Goal: Task Accomplishment & Management: Manage account settings

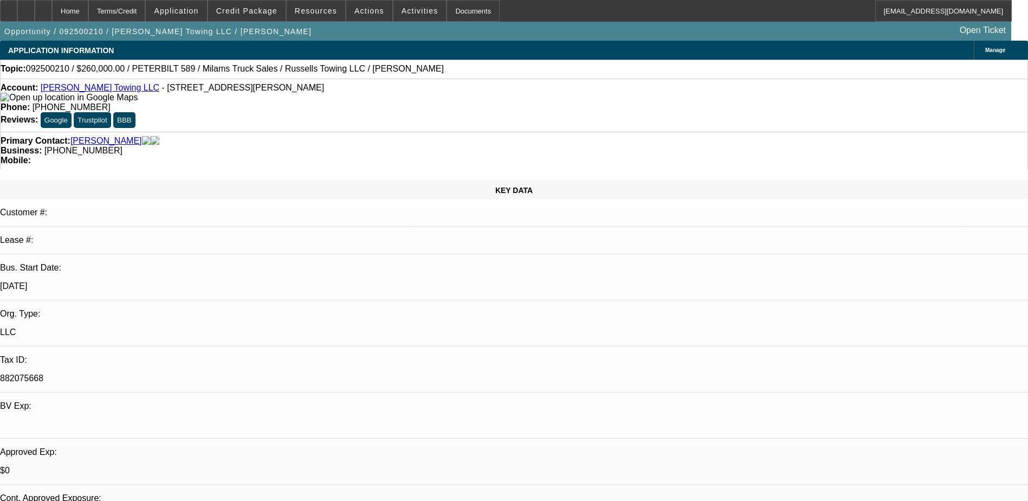
select select "0"
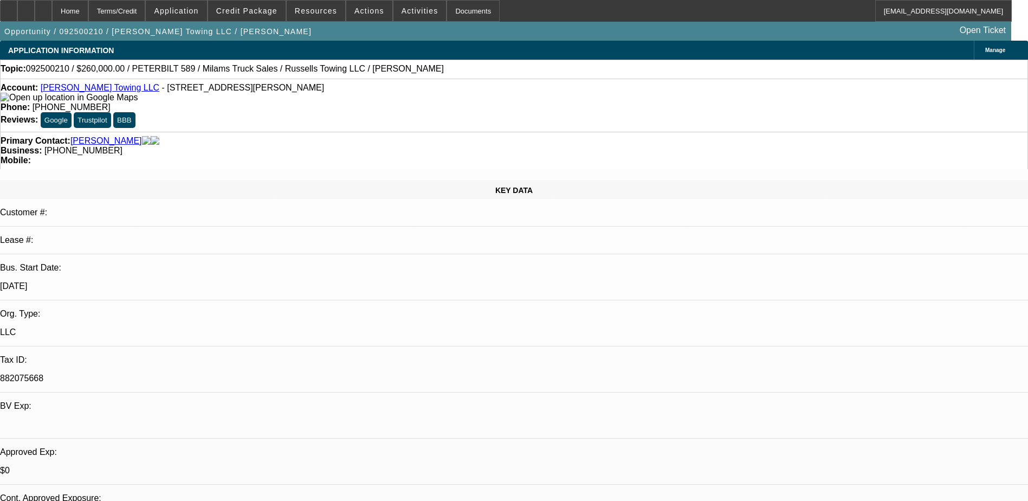
select select "0"
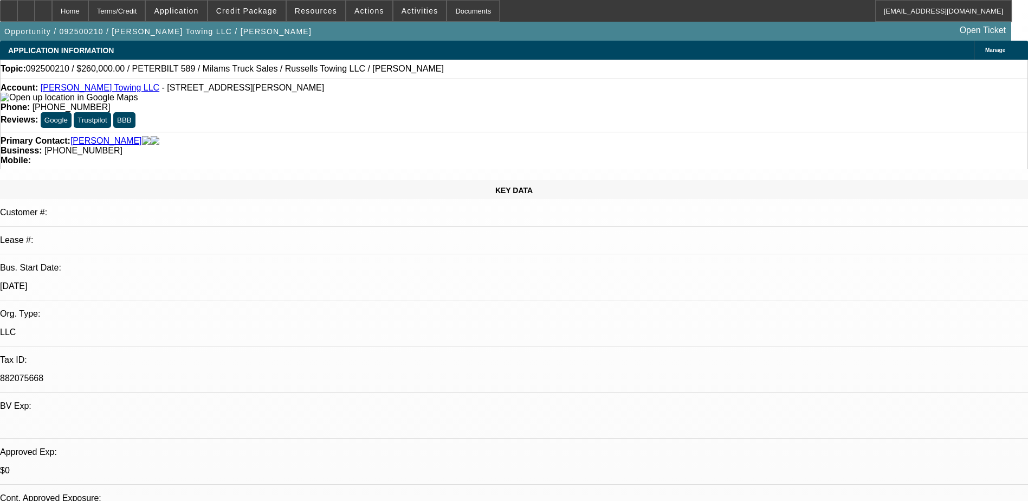
select select "0"
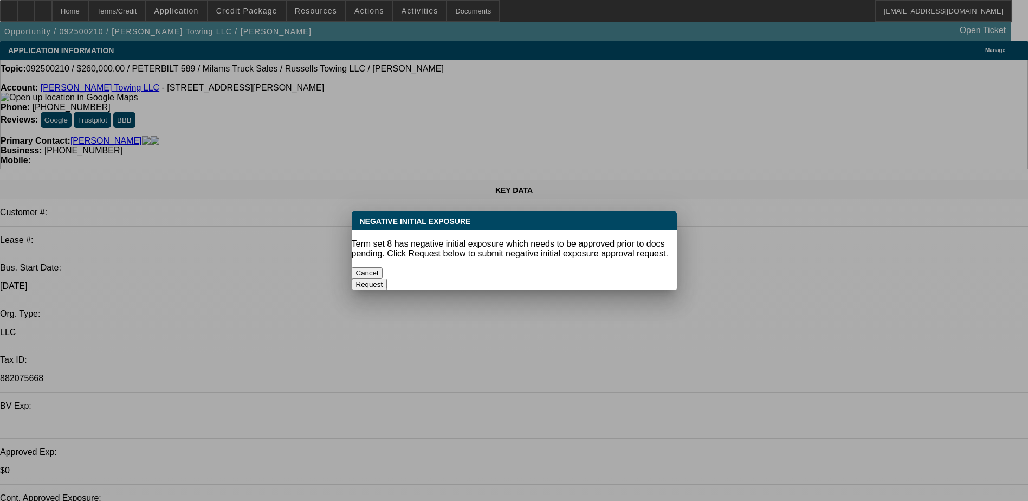
select select "1"
select select "3"
select select "6"
select select "1"
select select "3"
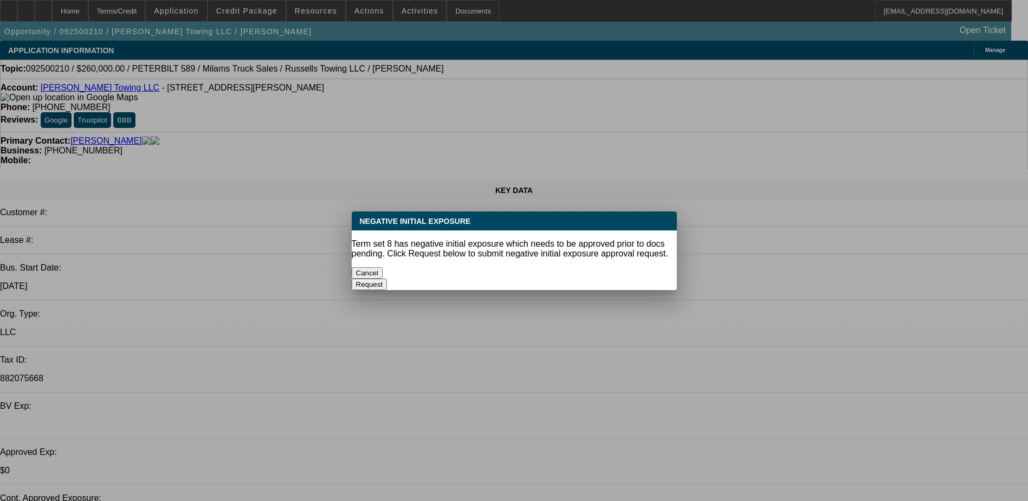
select select "6"
select select "1"
select select "3"
select select "6"
select select "1"
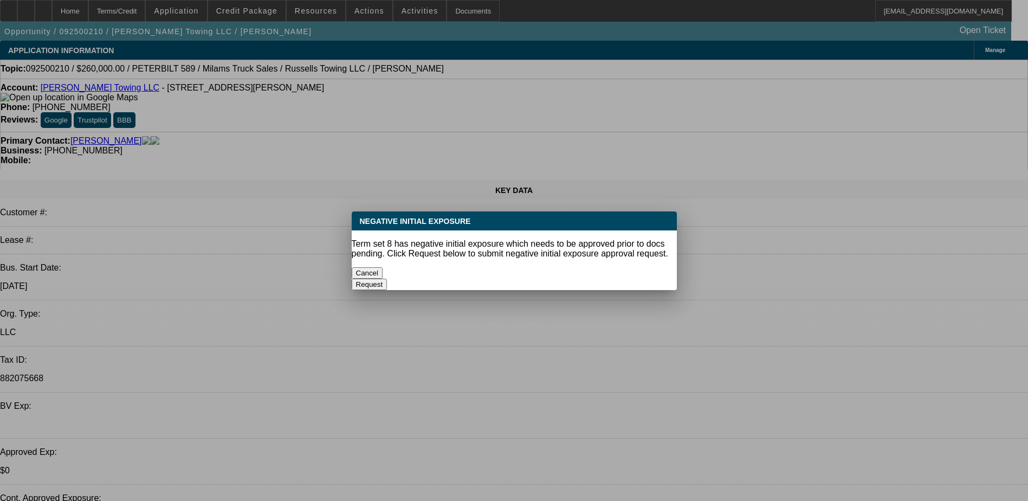
select select "3"
select select "6"
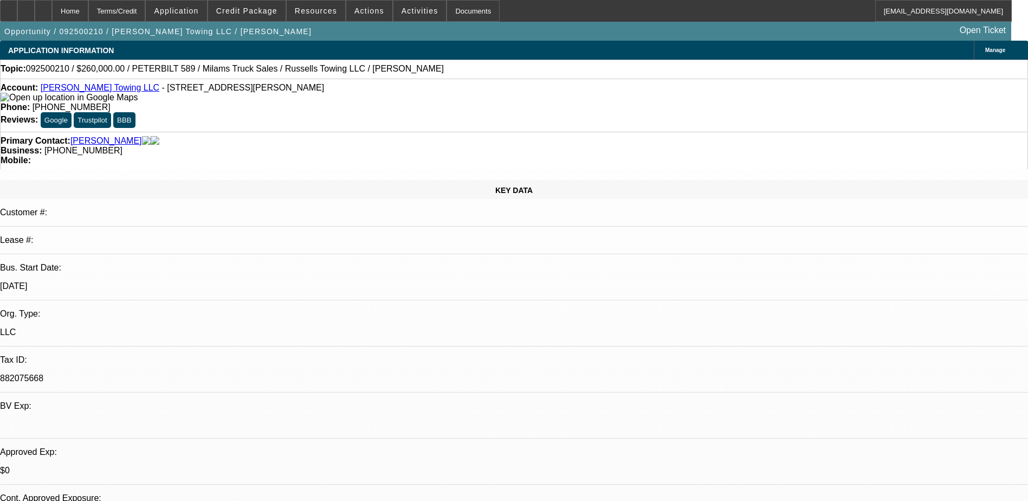
select select "0"
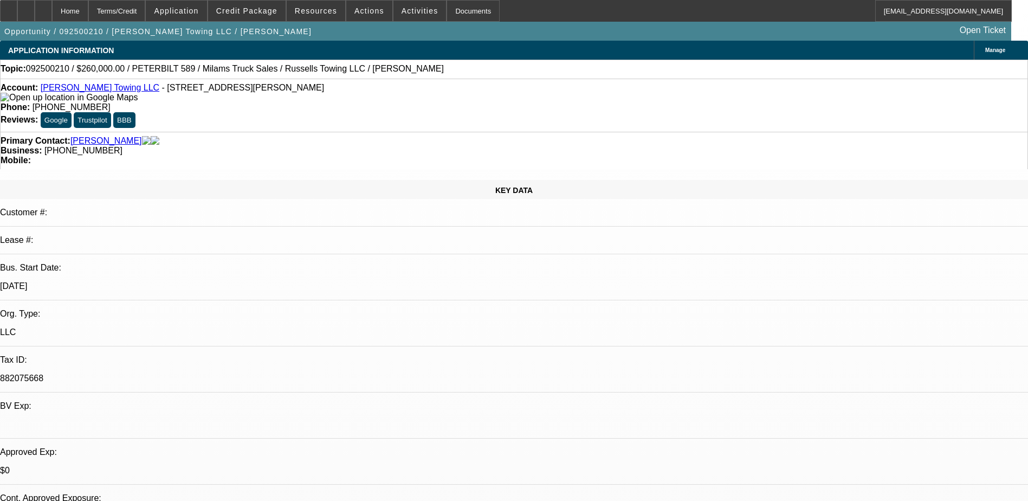
select select "0"
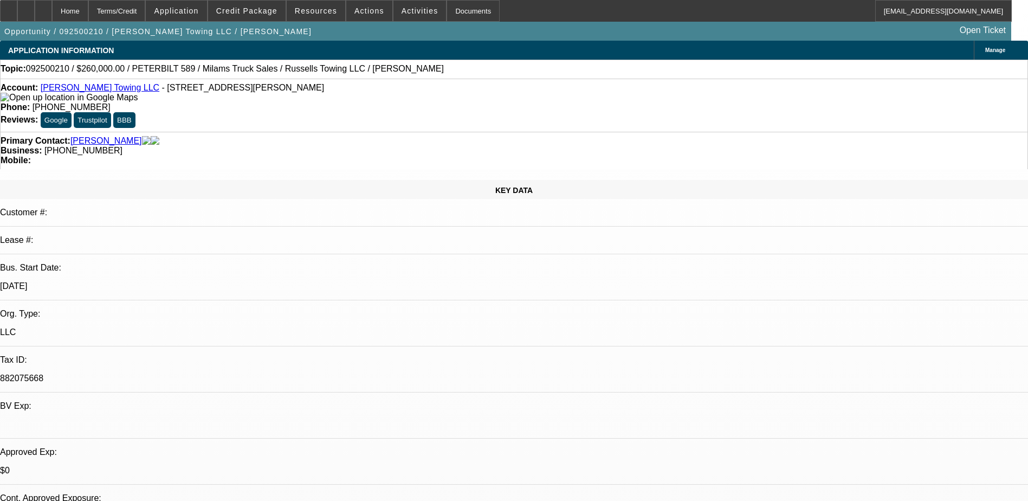
select select "0"
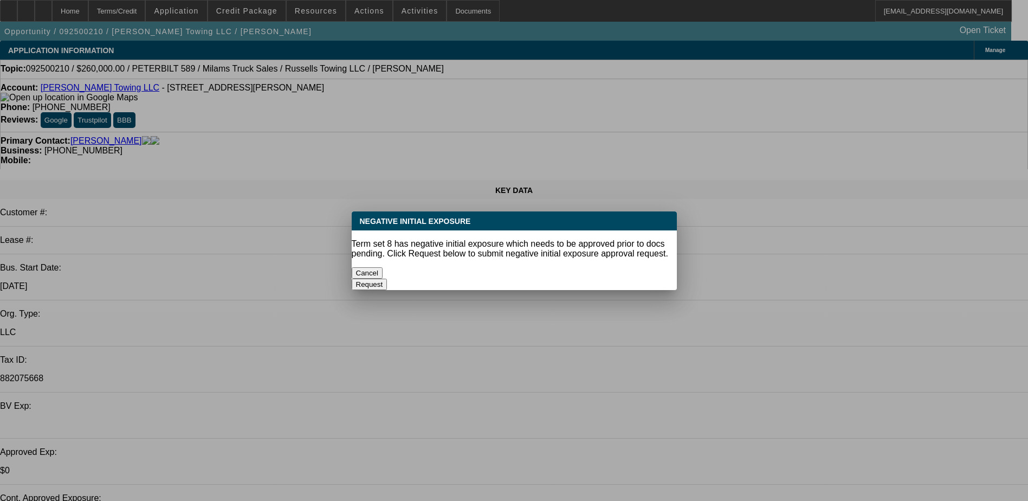
select select "1"
select select "3"
select select "6"
select select "1"
select select "3"
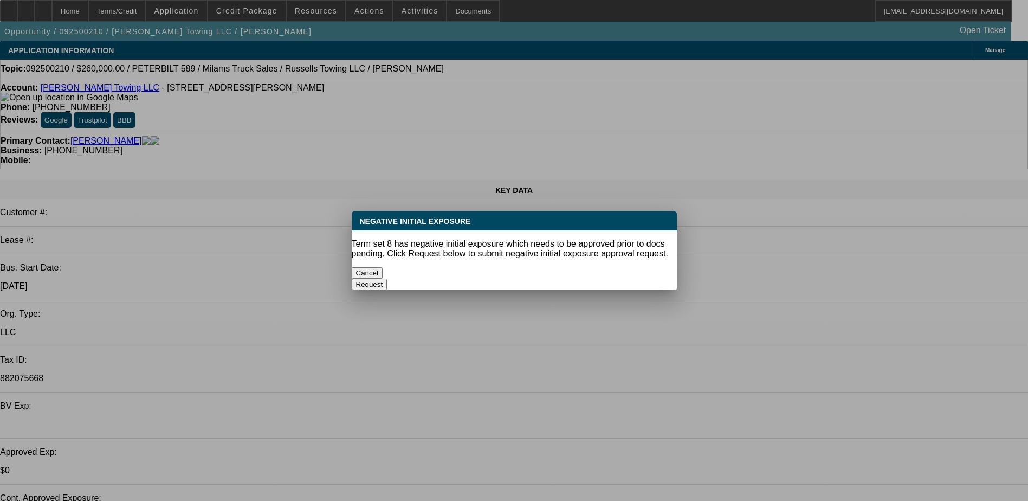
select select "6"
select select "1"
select select "3"
select select "6"
select select "1"
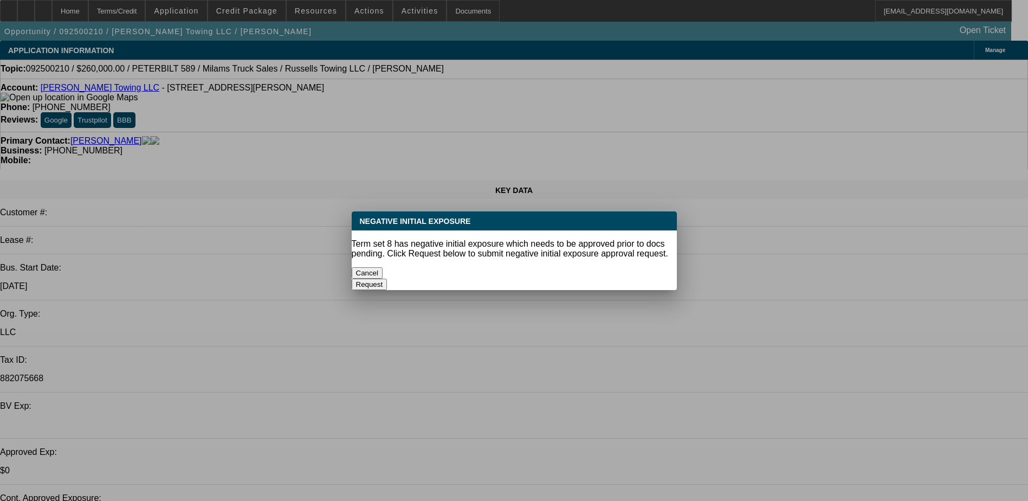
select select "3"
select select "6"
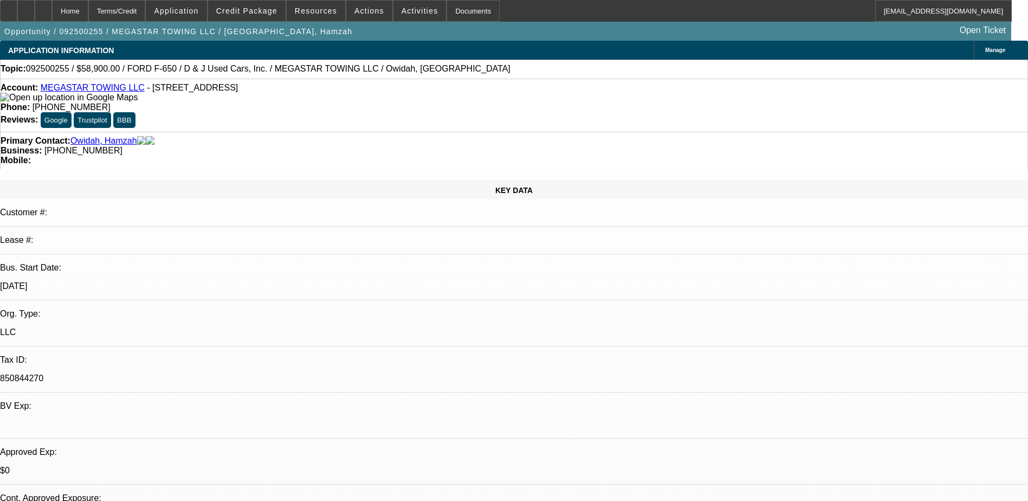
select select "0"
select select "2"
select select "0.1"
select select "0"
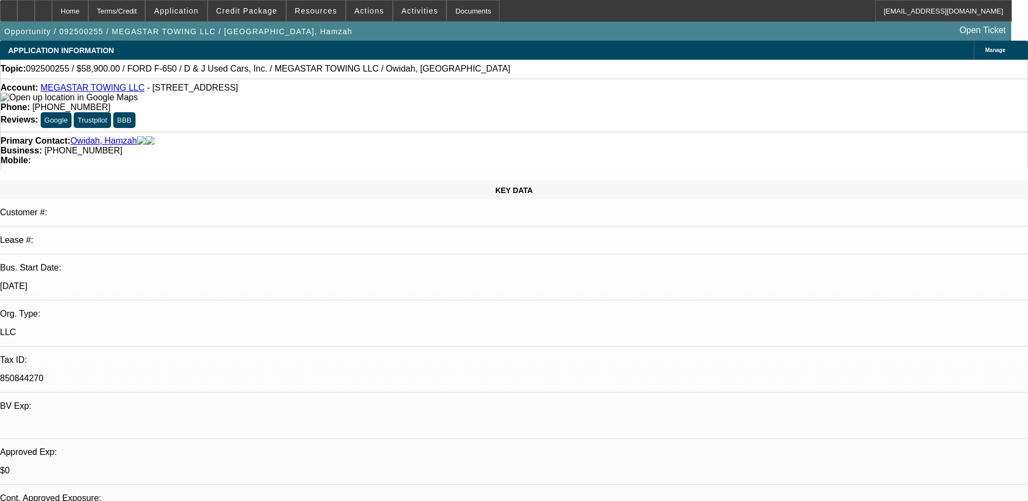
select select "0.1"
select select "0"
select select "0.1"
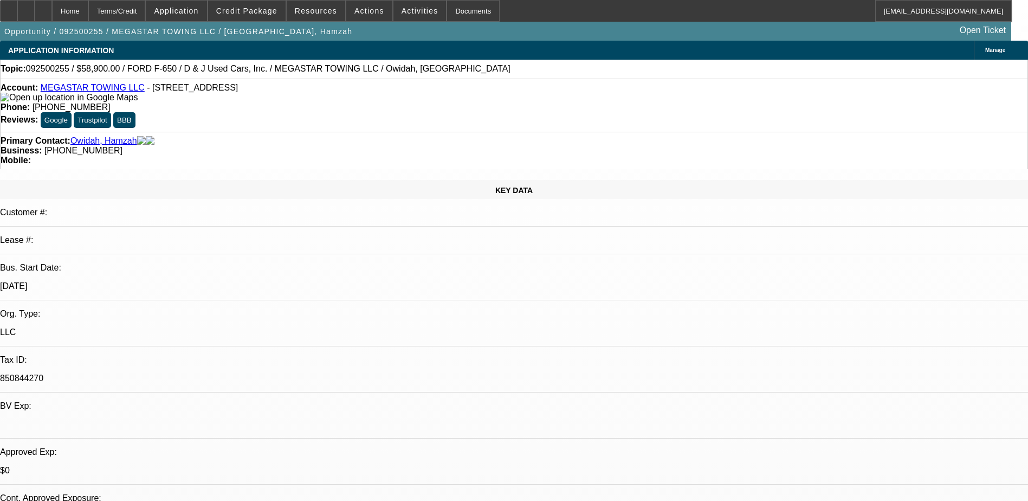
select select "2"
select select "0.1"
select select "1"
select select "2"
select select "4"
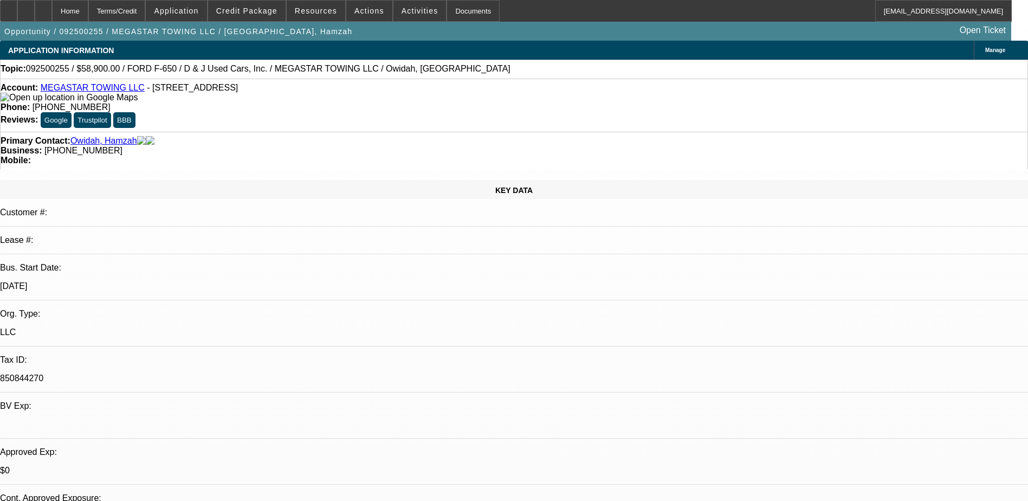
select select "1"
select select "4"
select select "1"
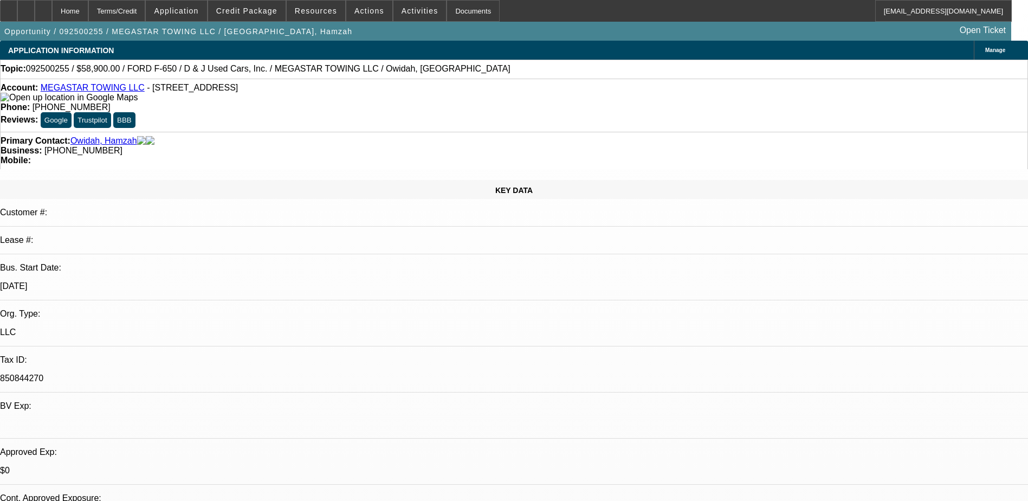
select select "4"
select select "1"
select select "2"
select select "4"
select select "0"
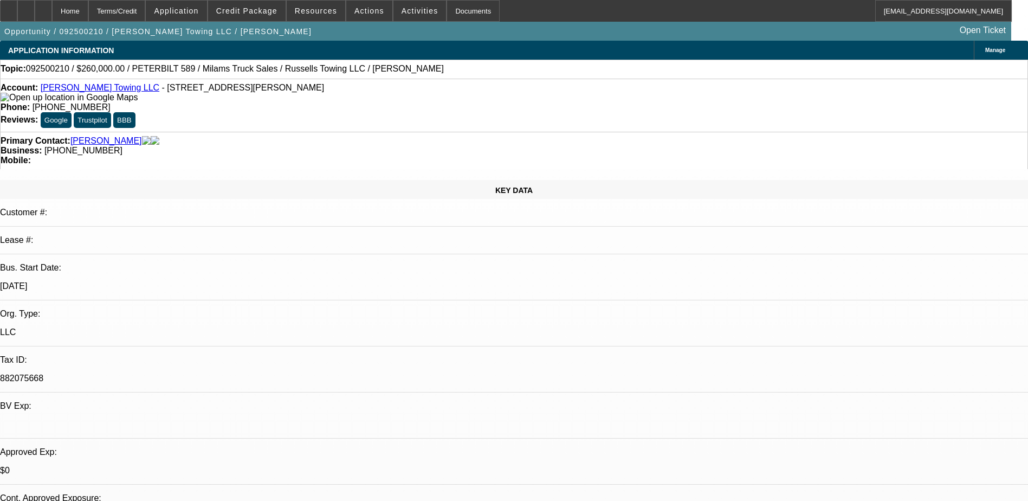
select select "0"
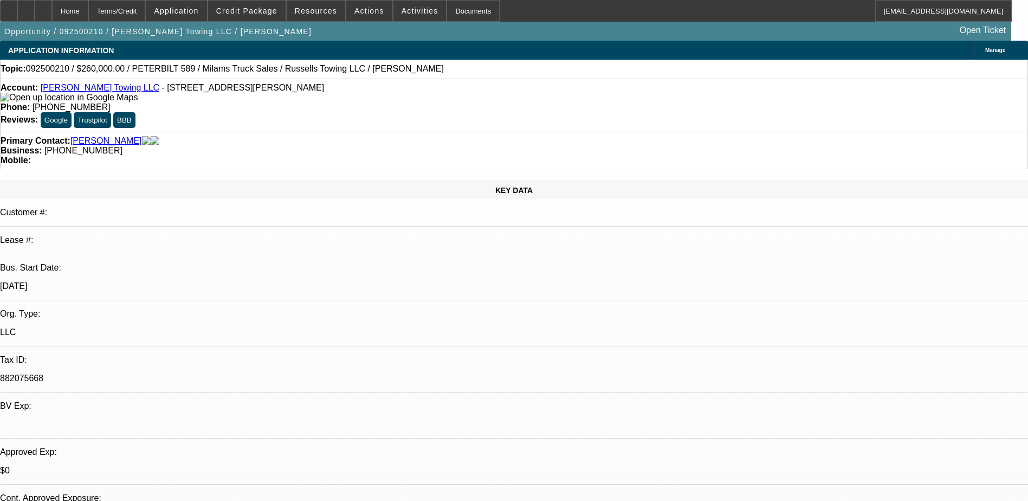
select select "0"
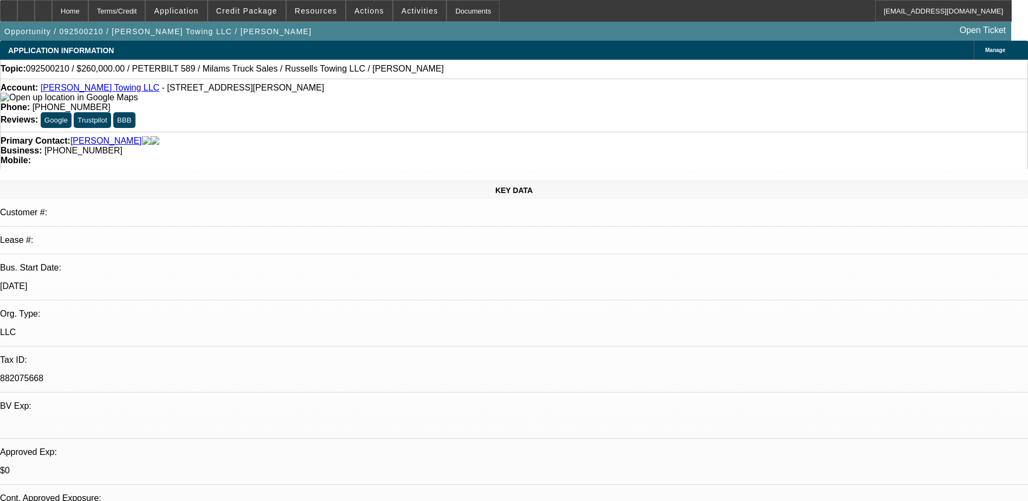
select select "0"
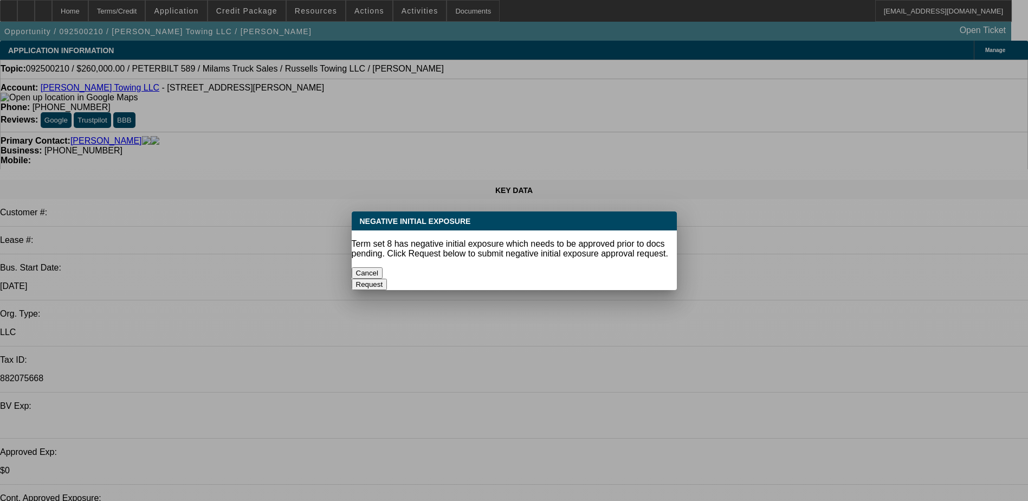
select select "1"
select select "3"
select select "6"
select select "1"
select select "3"
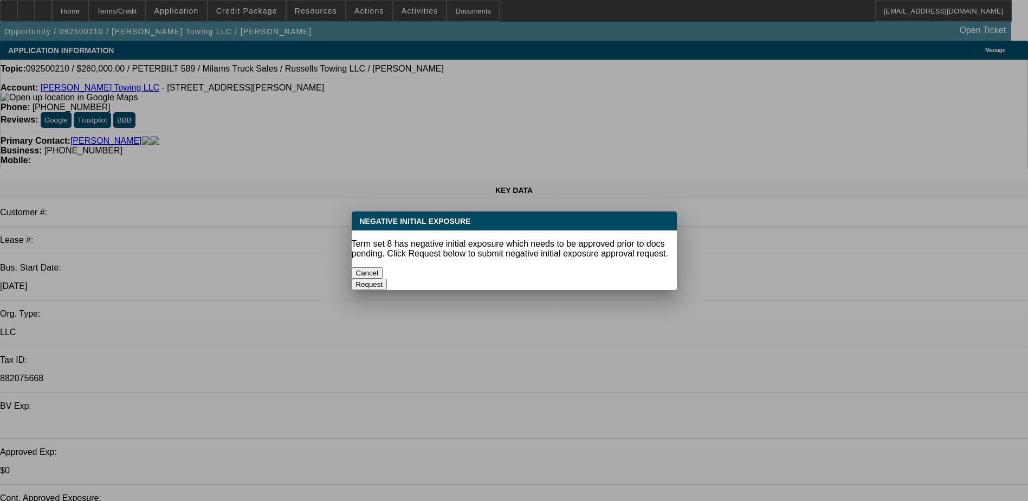
select select "6"
select select "1"
select select "3"
select select "6"
select select "1"
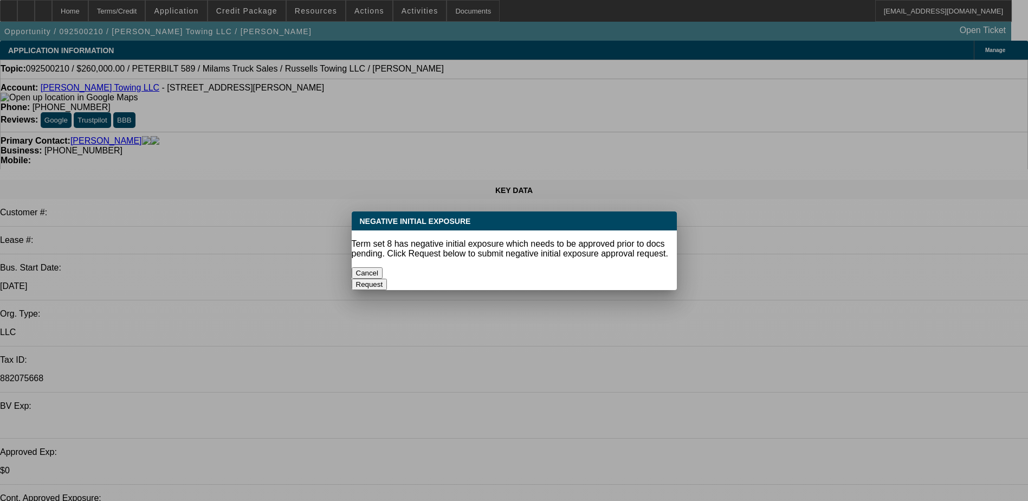
select select "3"
select select "6"
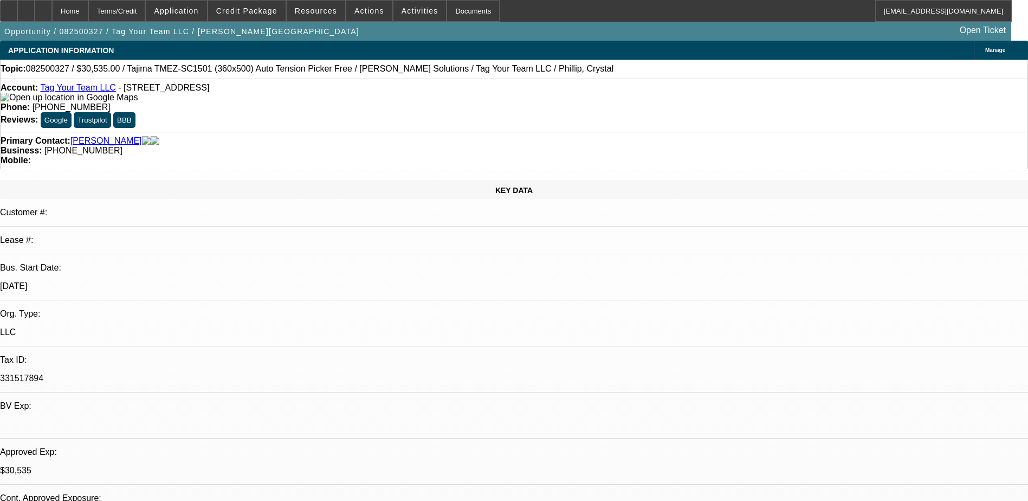
select select "0"
select select "2"
select select "0.1"
select select "0"
select select "2"
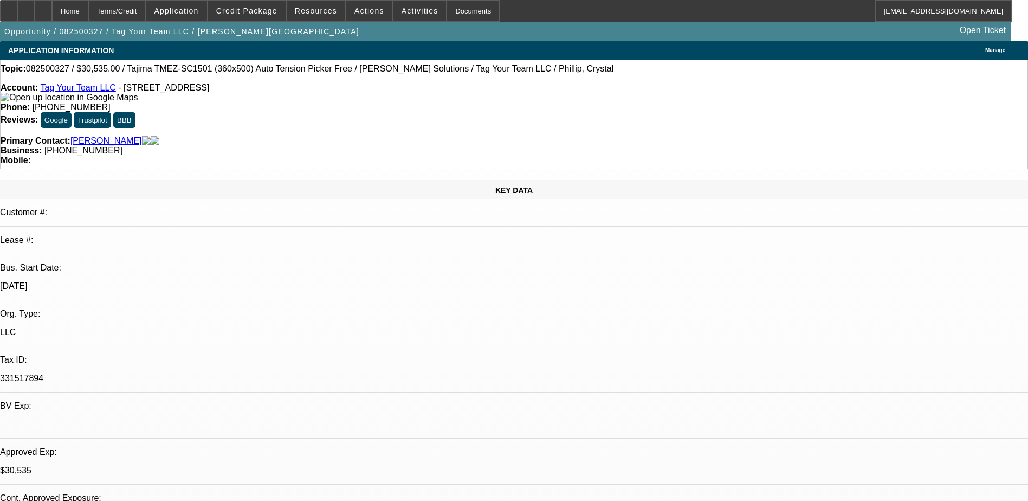
select select "0"
select select "2"
select select "0.1"
select select "0"
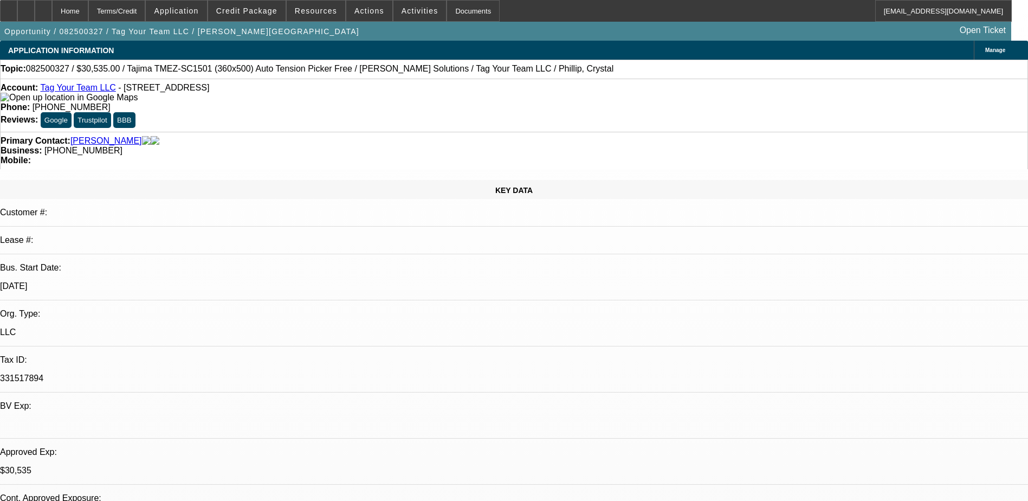
select select "2"
select select "0"
select select "1"
select select "2"
select select "4"
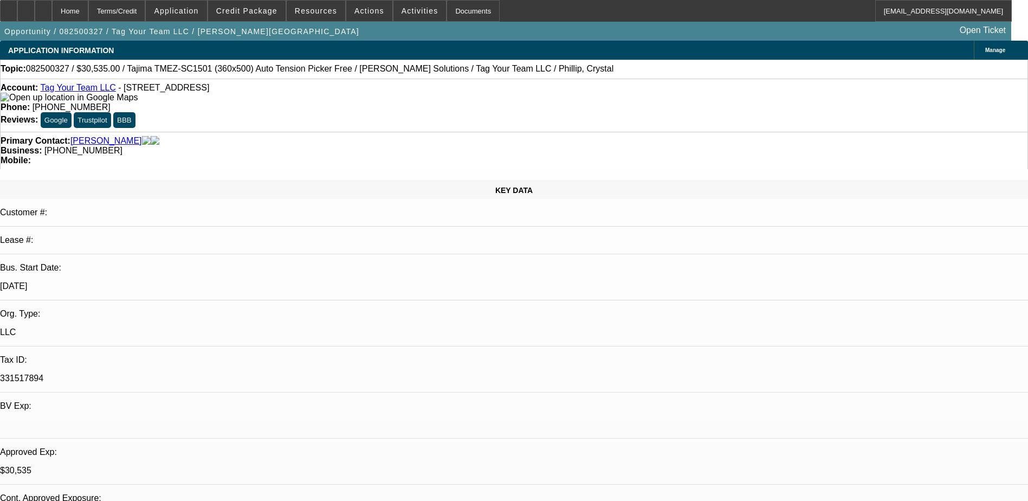
select select "1"
select select "2"
select select "6"
select select "1"
select select "2"
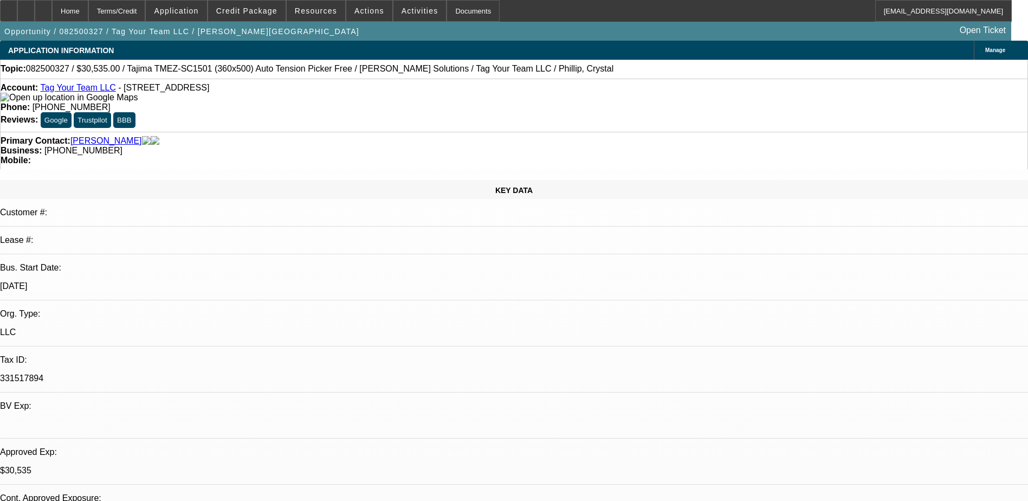
select select "4"
select select "1"
select select "2"
select select "6"
click at [359, 3] on span at bounding box center [369, 11] width 46 height 26
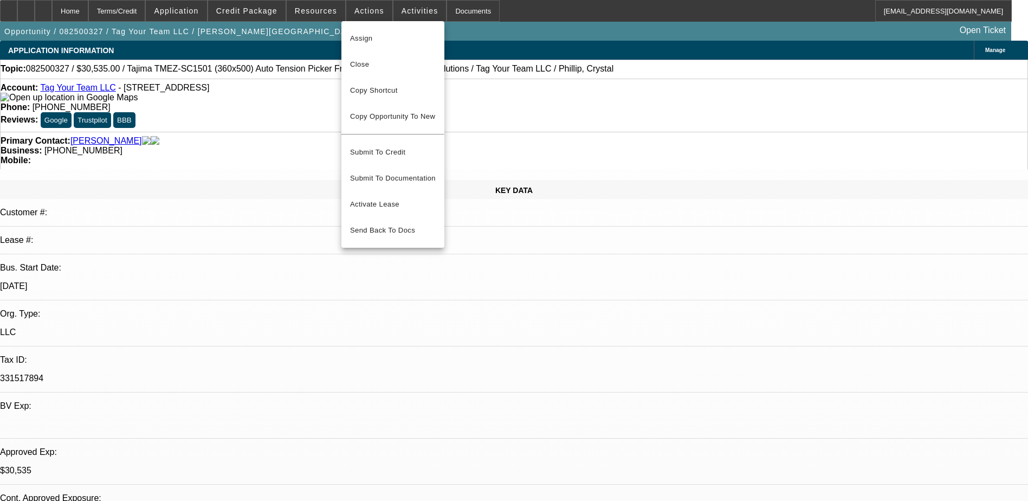
click at [402, 9] on div at bounding box center [514, 250] width 1028 height 501
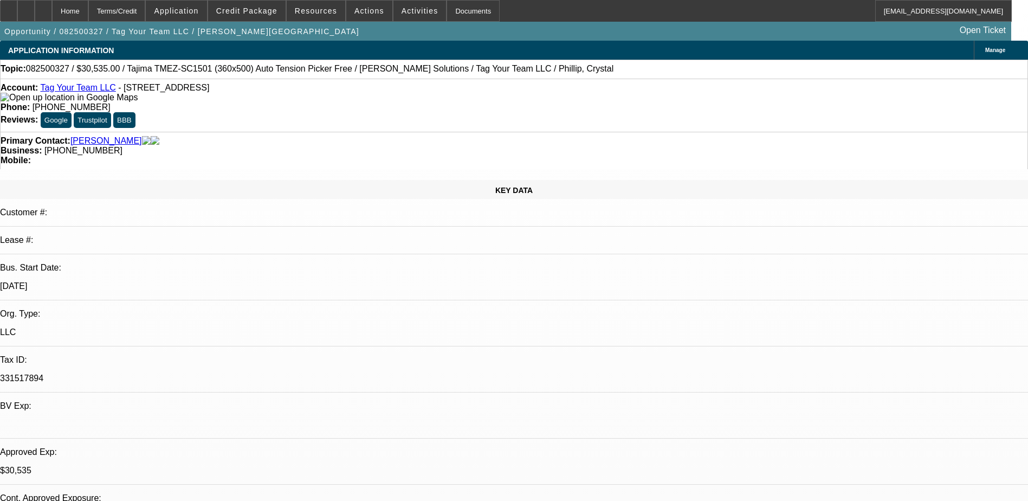
click at [402, 9] on span "Activities" at bounding box center [420, 11] width 37 height 9
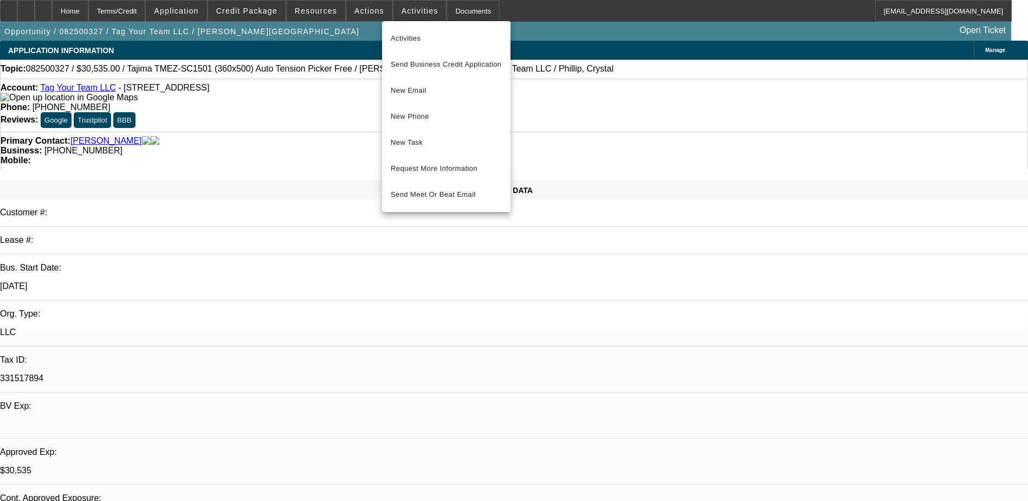
click at [459, 8] on div at bounding box center [514, 250] width 1028 height 501
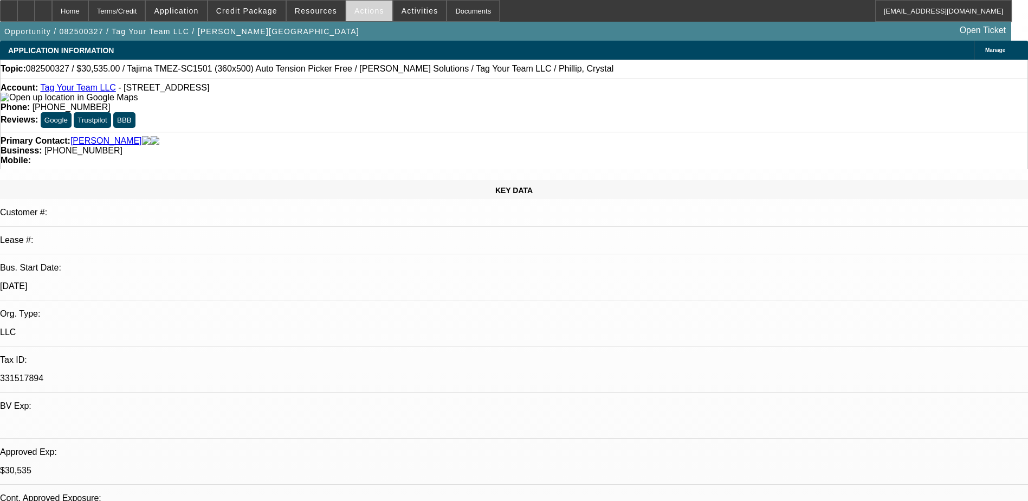
click at [359, 7] on span "Actions" at bounding box center [369, 11] width 30 height 9
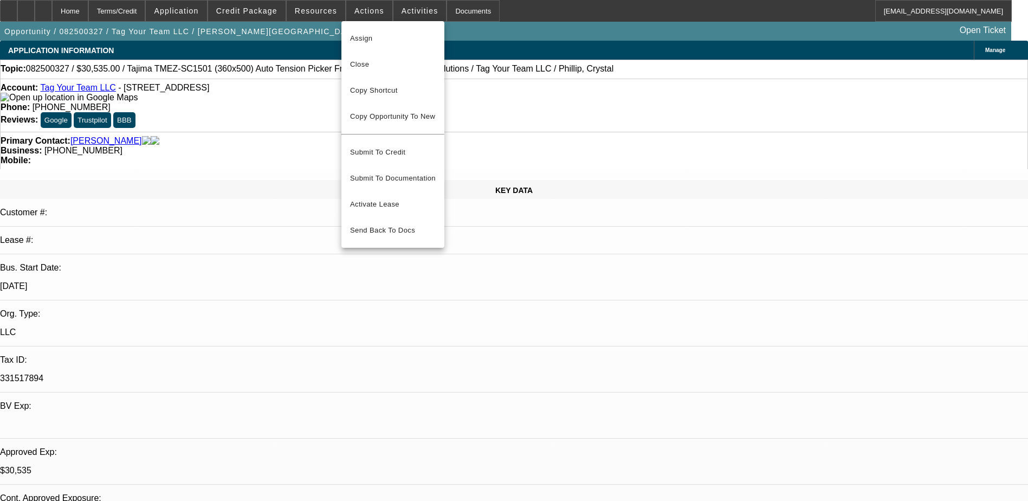
click at [318, 11] on div at bounding box center [514, 250] width 1028 height 501
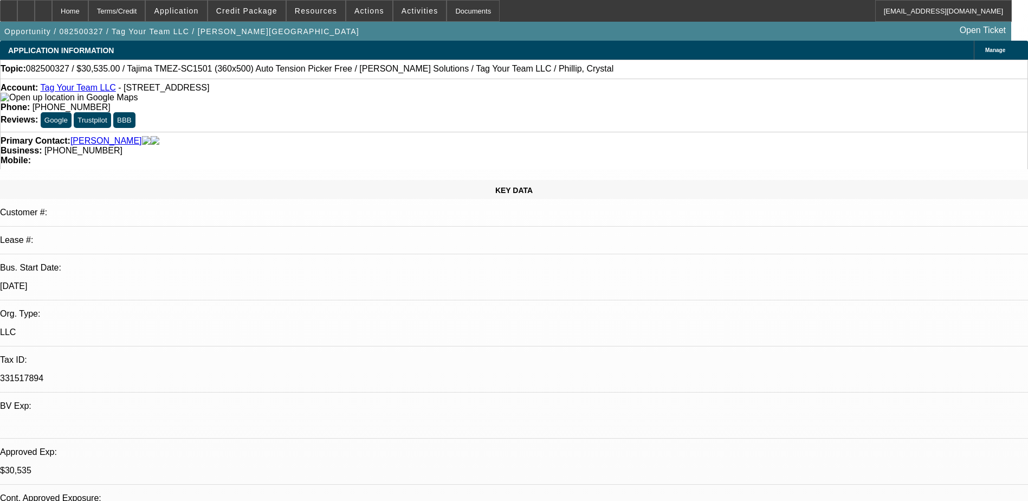
click at [318, 11] on span "Resources" at bounding box center [316, 11] width 42 height 9
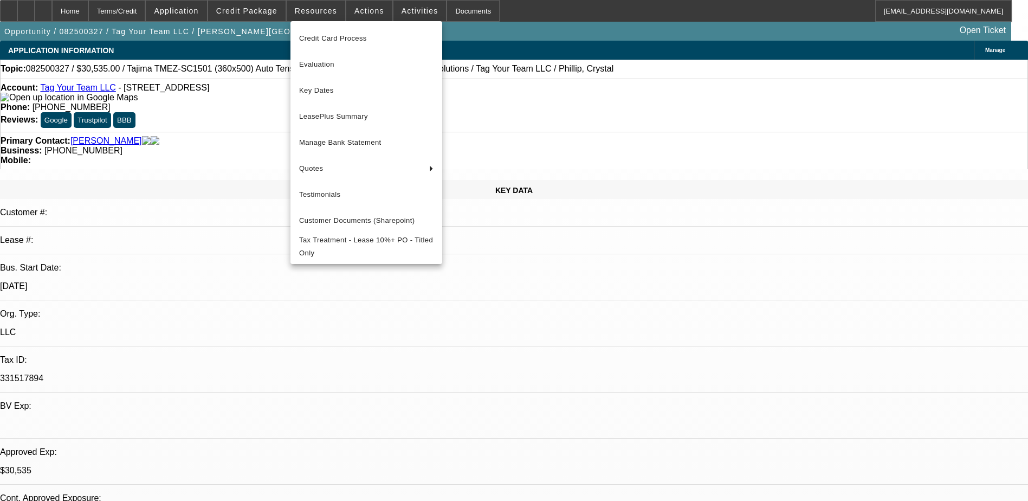
click at [268, 8] on div at bounding box center [514, 250] width 1028 height 501
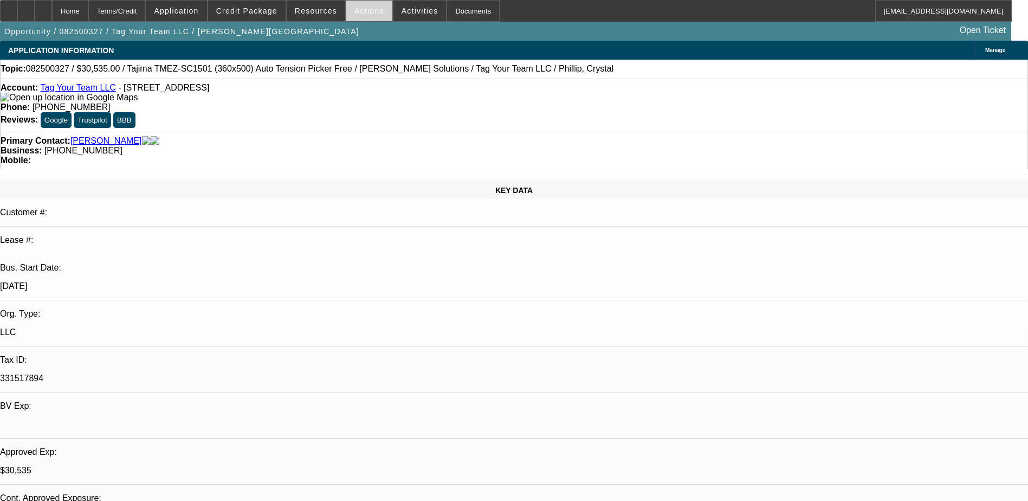
click at [367, 6] on span at bounding box center [369, 11] width 46 height 26
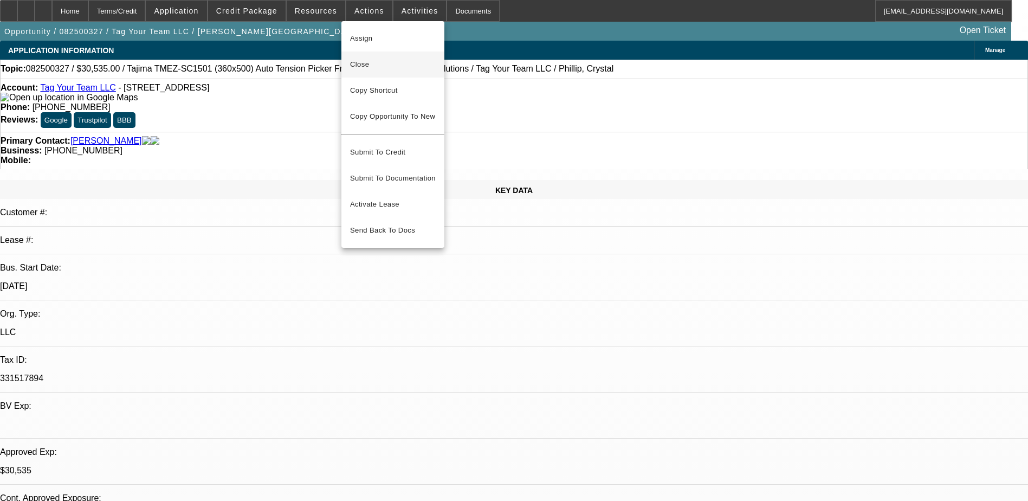
click at [409, 59] on span "Close" at bounding box center [393, 64] width 86 height 13
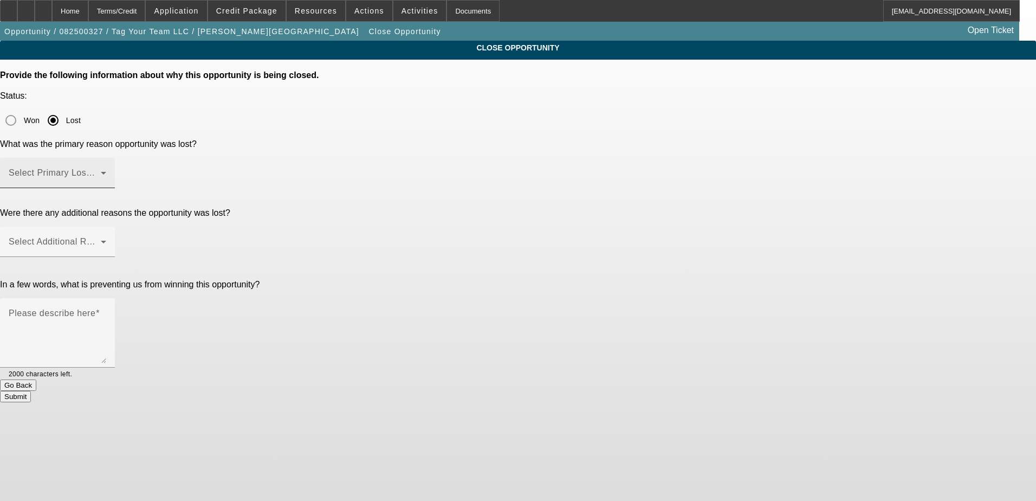
click at [106, 158] on div "Select Primary Lost Reason" at bounding box center [58, 173] width 98 height 30
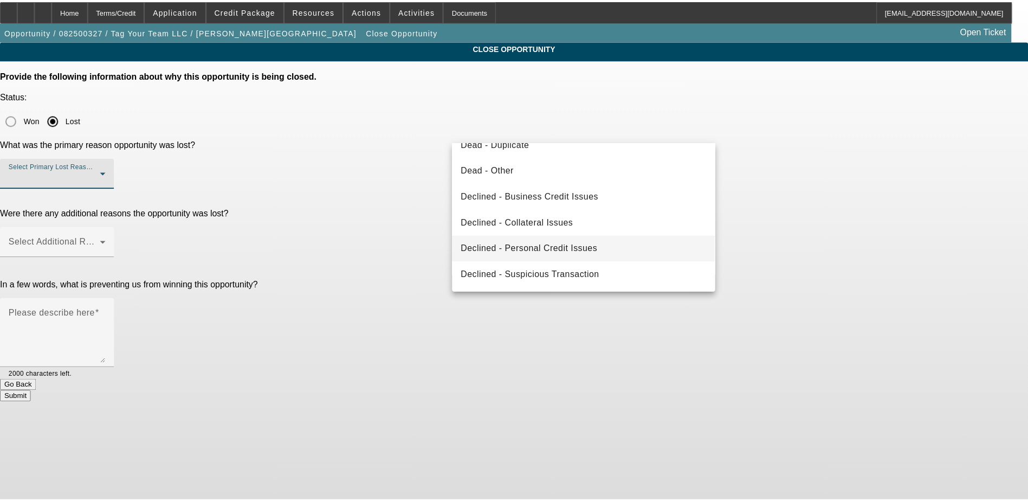
scroll to position [92, 0]
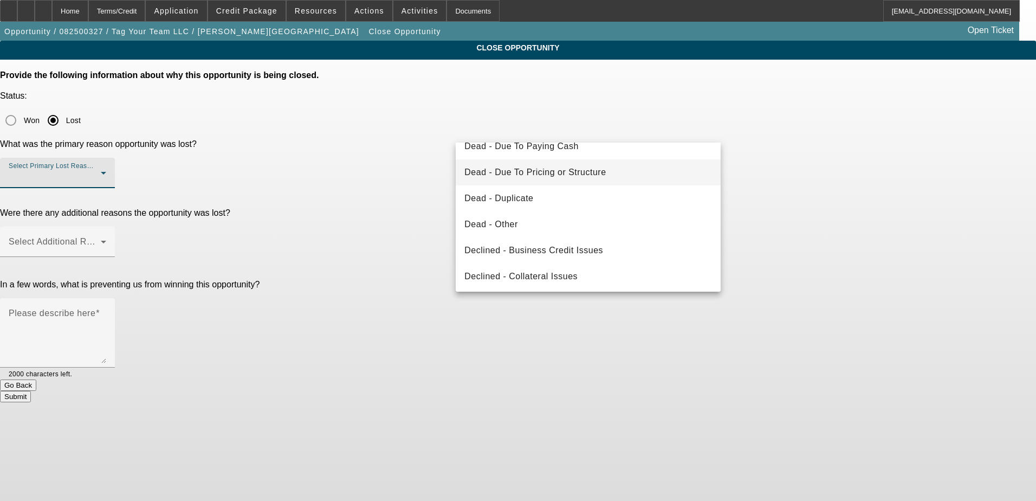
click at [549, 167] on span "Dead - Due To Pricing or Structure" at bounding box center [534, 172] width 141 height 13
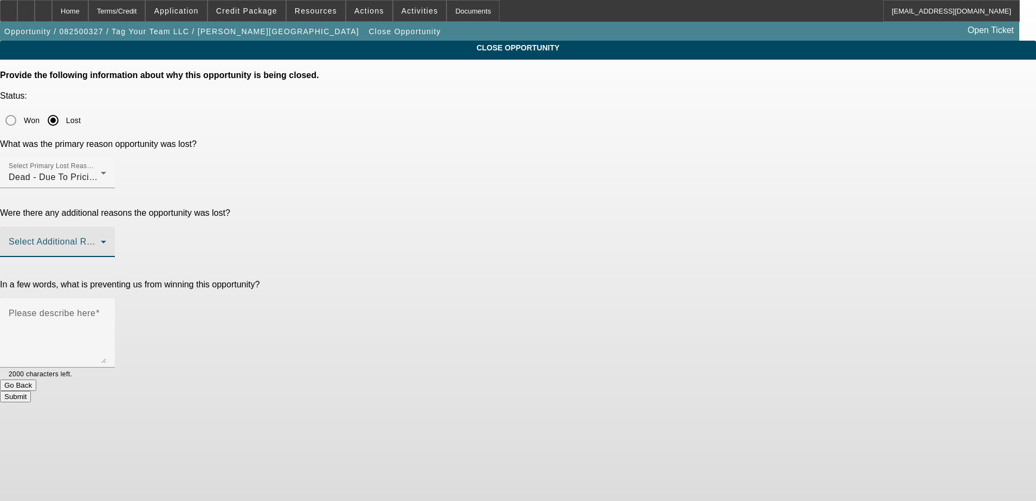
click at [101, 240] on span at bounding box center [55, 246] width 92 height 13
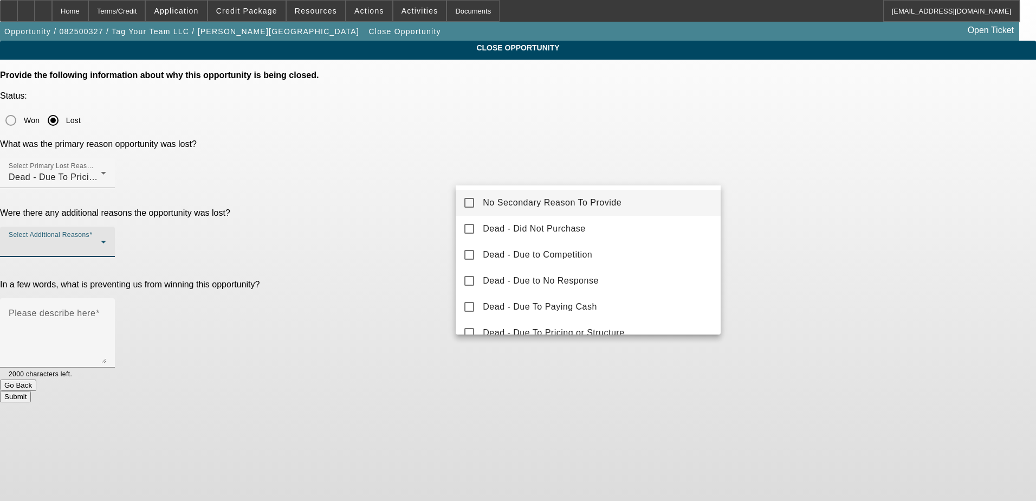
click at [524, 200] on span "No Secondary Reason To Provide" at bounding box center [552, 202] width 139 height 13
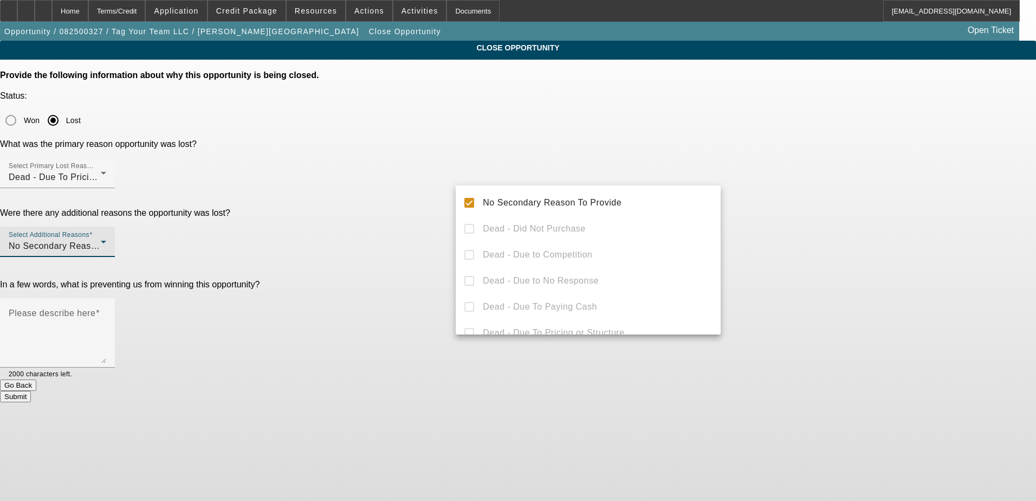
click at [416, 187] on div at bounding box center [518, 250] width 1036 height 501
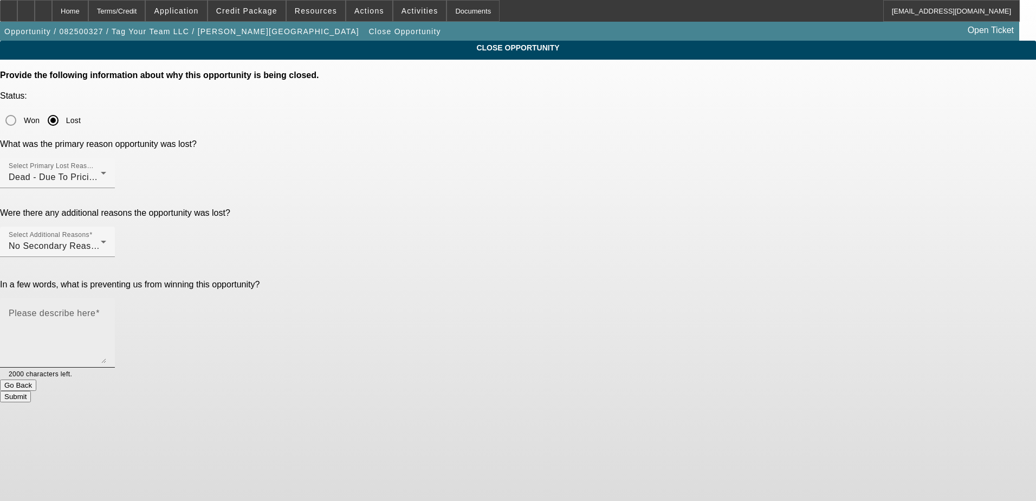
click at [95, 308] on mat-label "Please describe here" at bounding box center [52, 312] width 87 height 9
click at [106, 311] on textarea "Please describe here" at bounding box center [58, 337] width 98 height 52
type textarea "C"
type textarea "Wanted a much lower rate"
click at [31, 391] on button "Submit" at bounding box center [15, 396] width 31 height 11
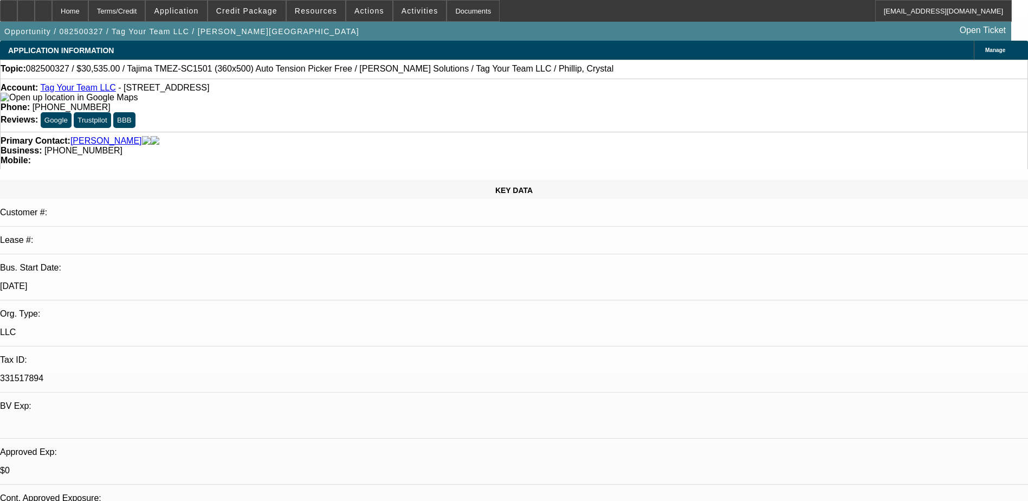
select select "0"
select select "2"
select select "0.1"
select select "0"
select select "2"
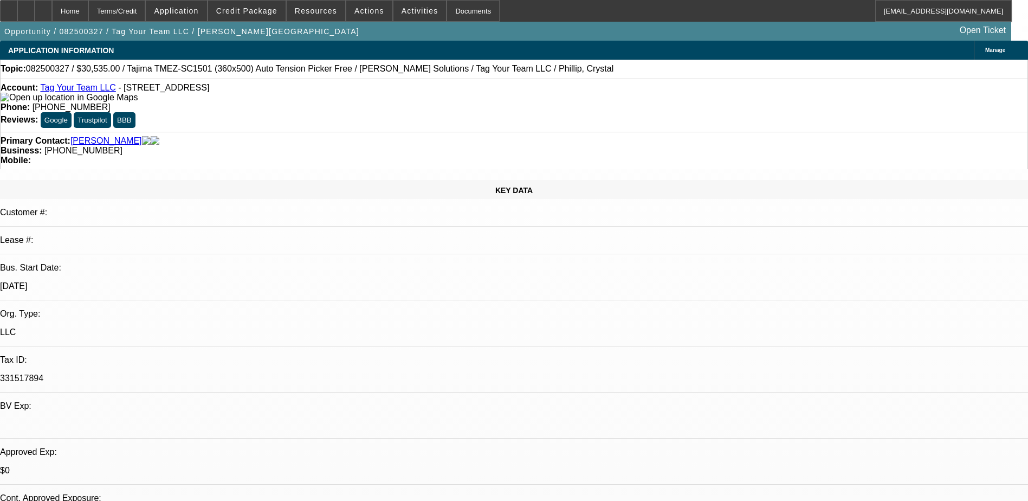
select select "0"
select select "2"
select select "0.1"
select select "0"
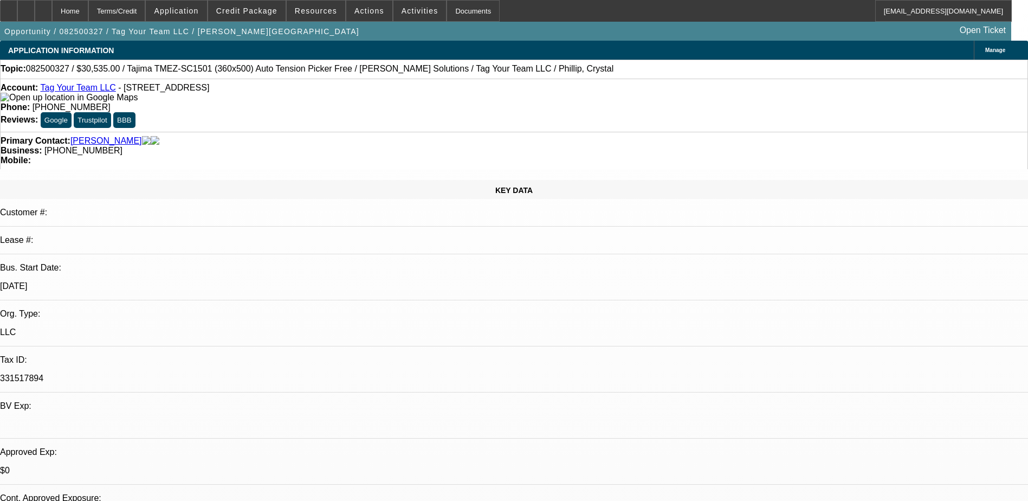
select select "2"
select select "0"
select select "1"
select select "2"
select select "4"
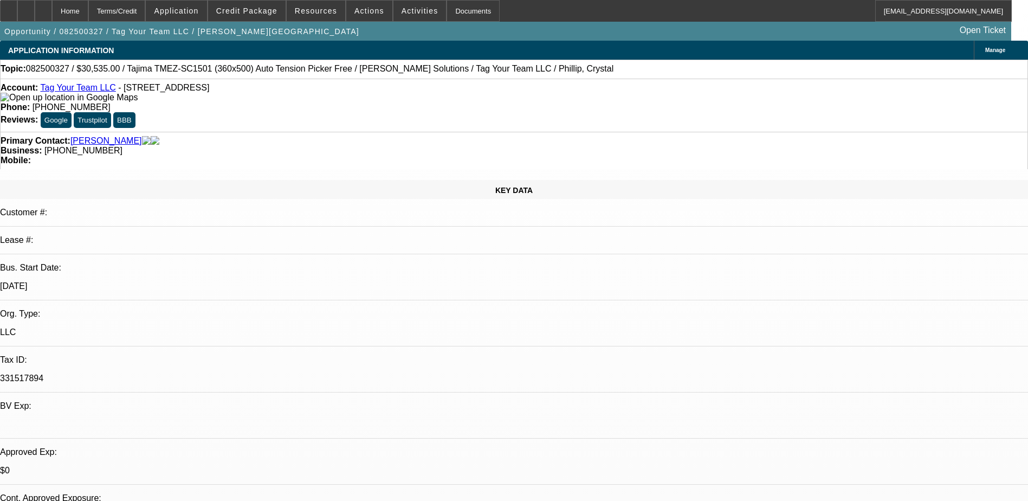
select select "1"
select select "2"
select select "6"
select select "1"
select select "2"
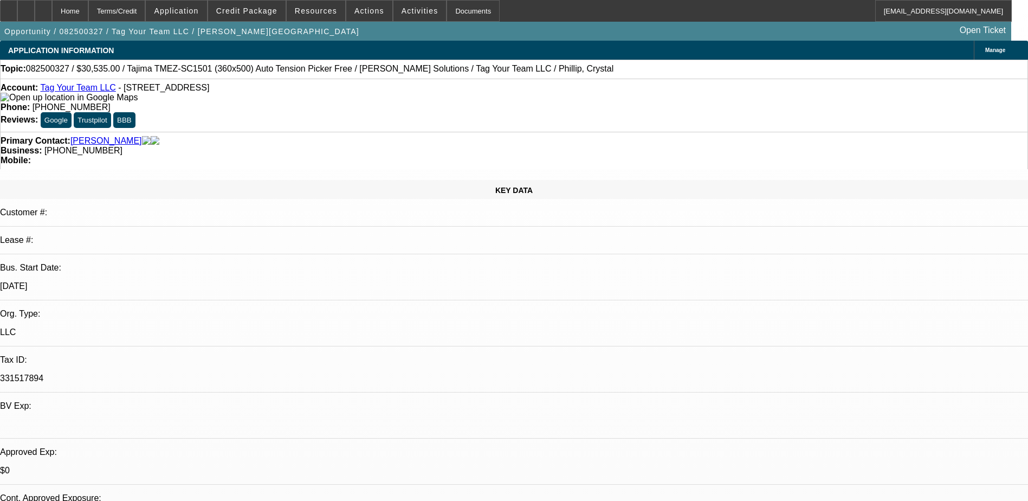
select select "4"
select select "1"
select select "2"
select select "6"
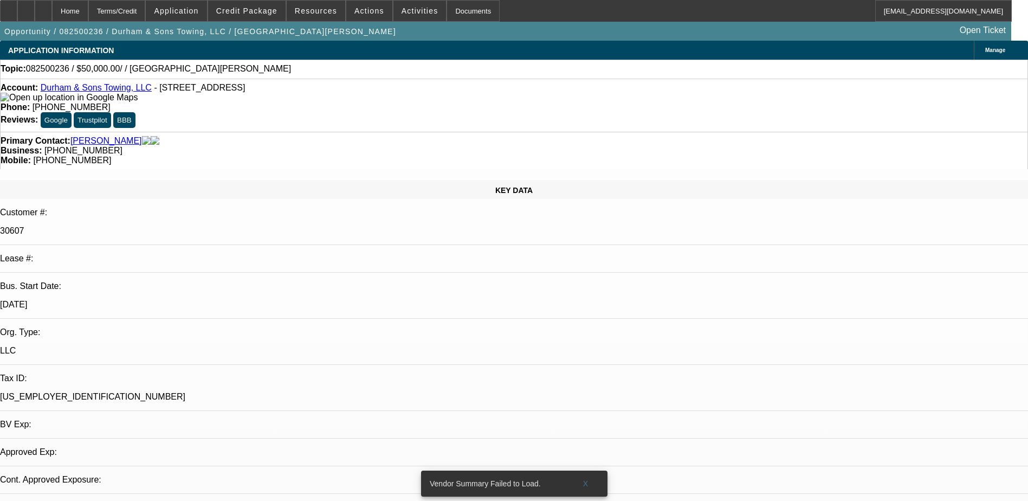
select select "0"
select select "2"
select select "0.1"
select select "1"
select select "2"
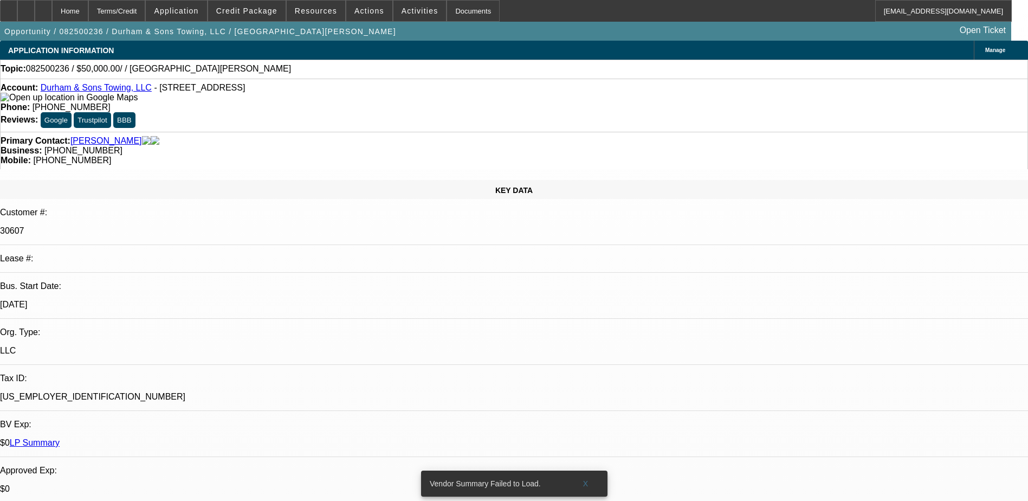
select select "4"
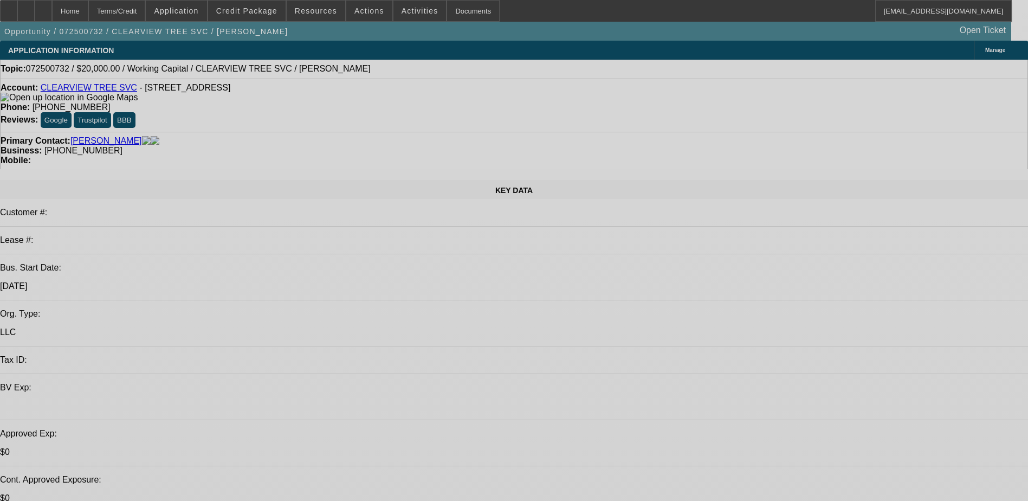
select select "0"
select select "2"
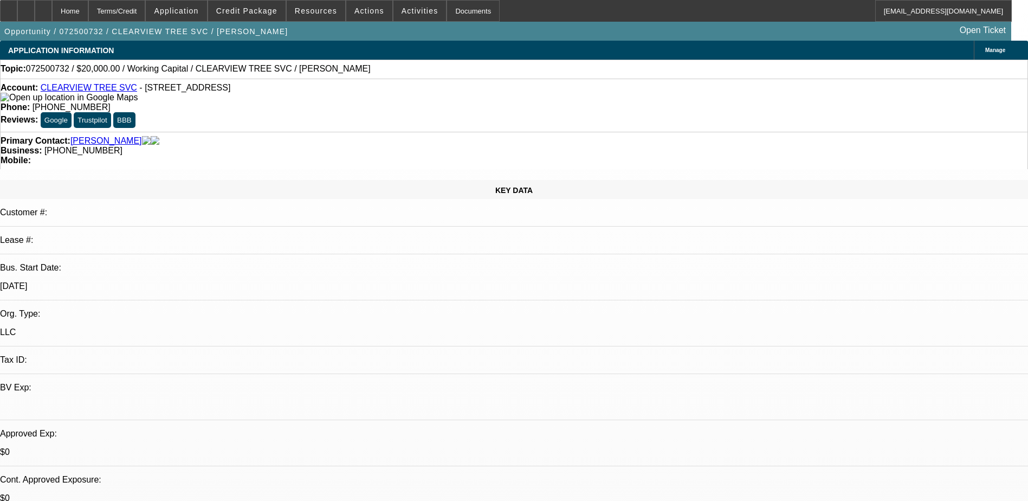
select select "0.1"
select select "1"
select select "2"
select select "4"
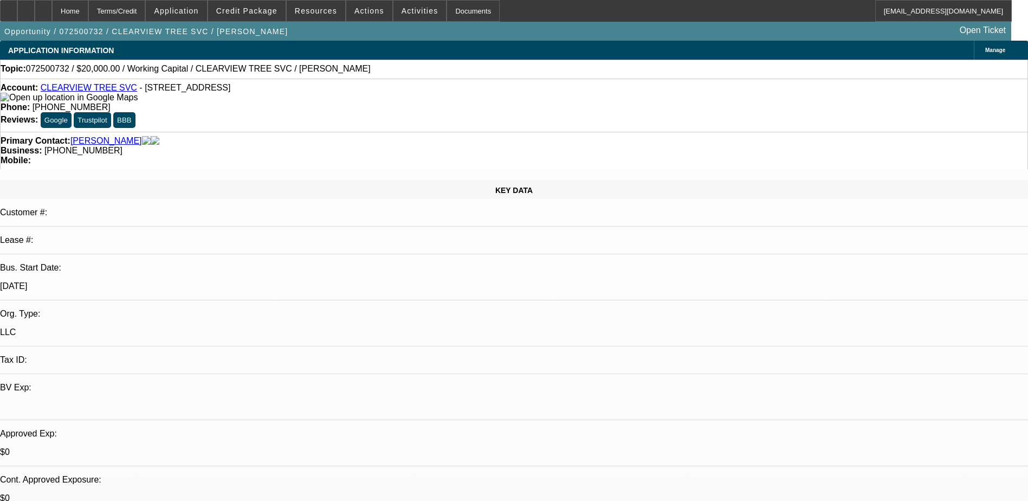
drag, startPoint x: 854, startPoint y: 118, endPoint x: 837, endPoint y: 154, distance: 40.0
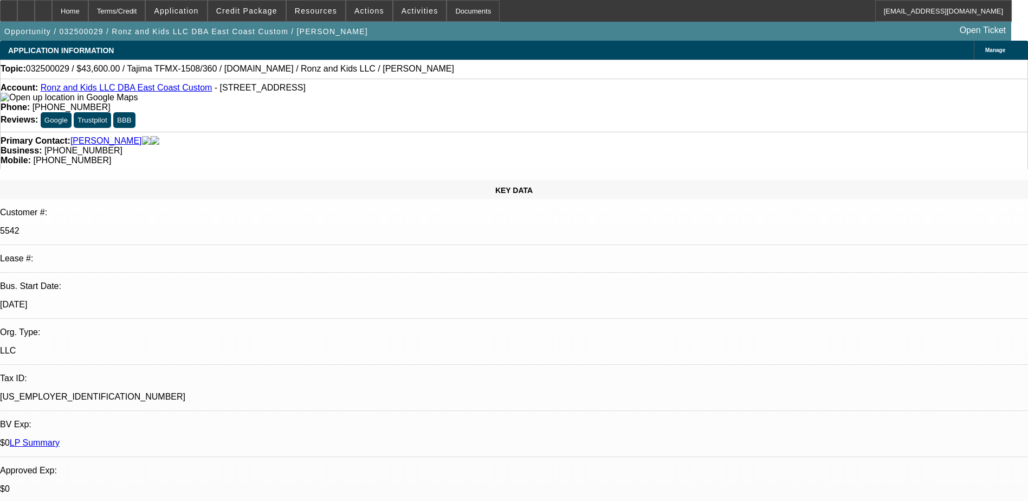
select select "0"
select select "2"
select select "0"
select select "2"
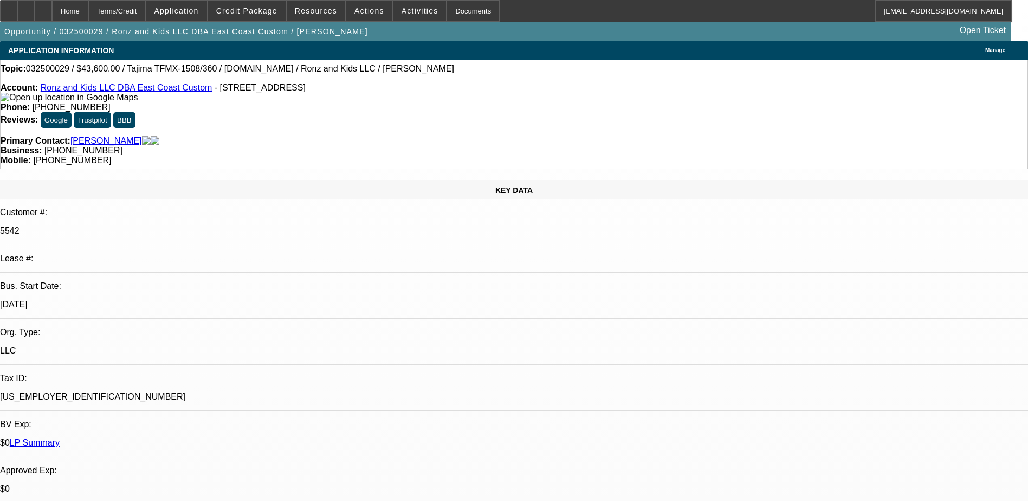
select select "0"
select select "2"
select select "0"
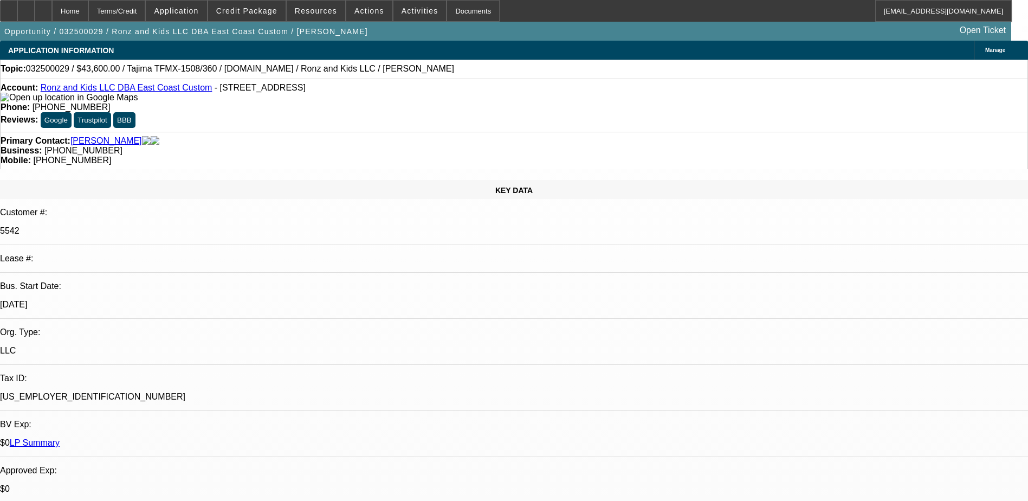
select select "2"
select select "0"
select select "1"
select select "2"
select select "6"
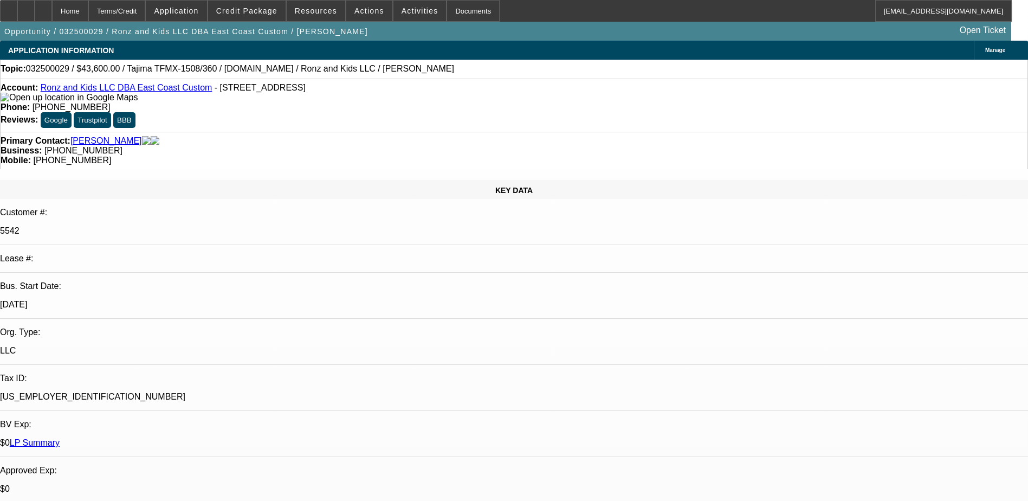
select select "1"
select select "2"
select select "6"
select select "1"
select select "2"
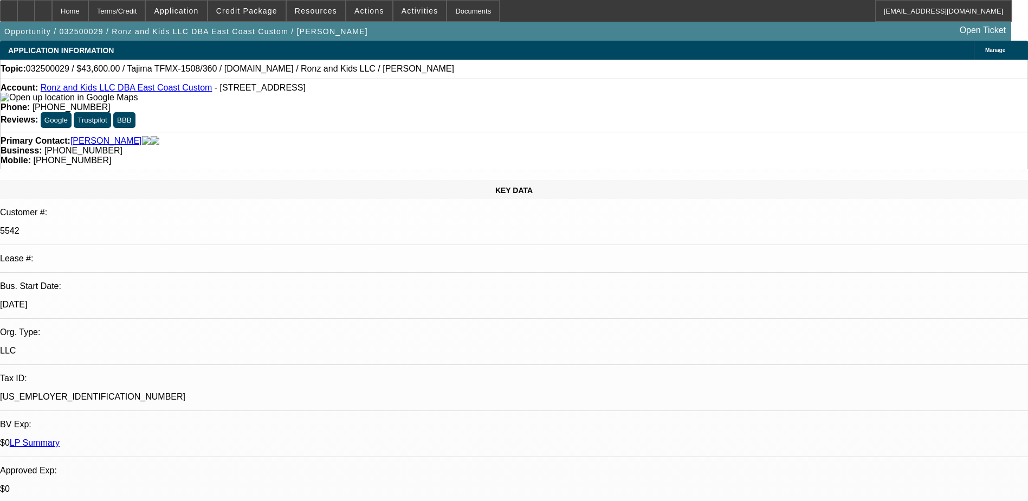
select select "6"
select select "1"
select select "2"
select select "6"
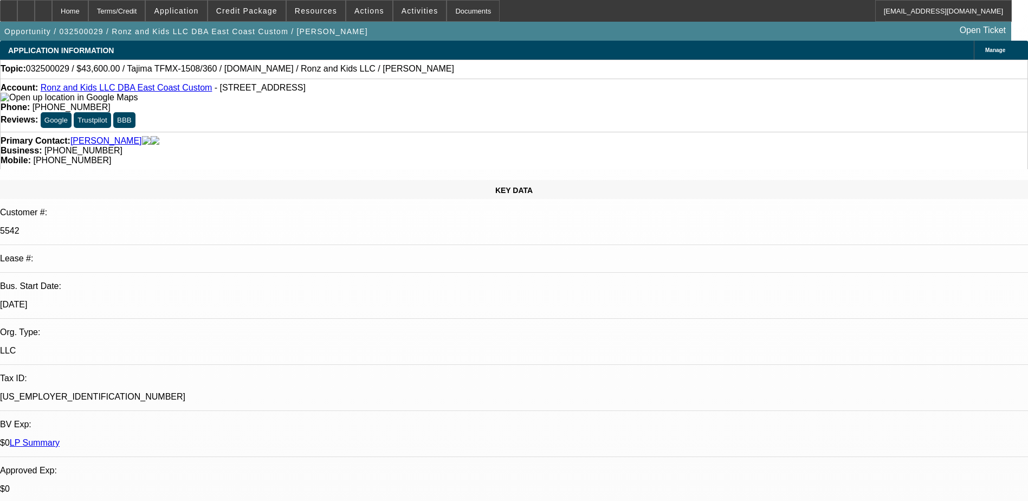
click at [85, 136] on link "Tasca, Mark" at bounding box center [106, 141] width 72 height 10
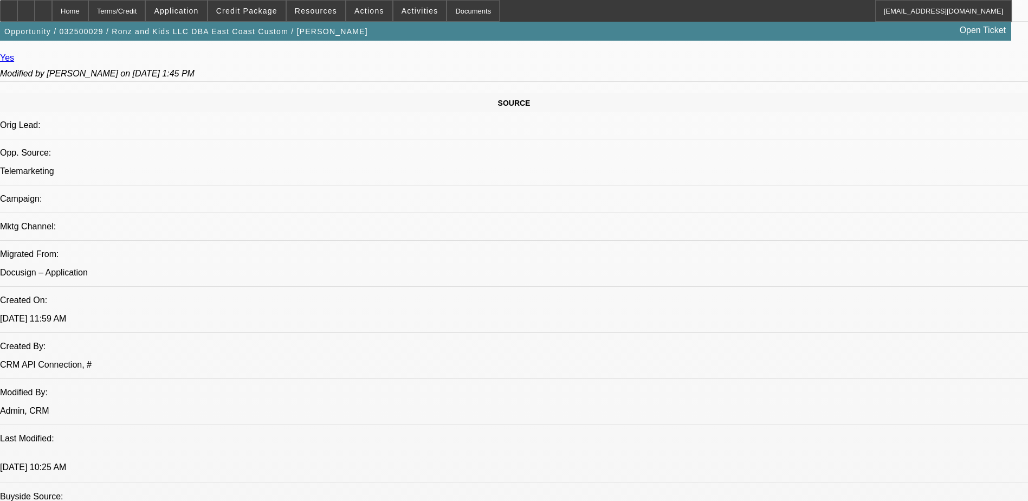
scroll to position [704, 0]
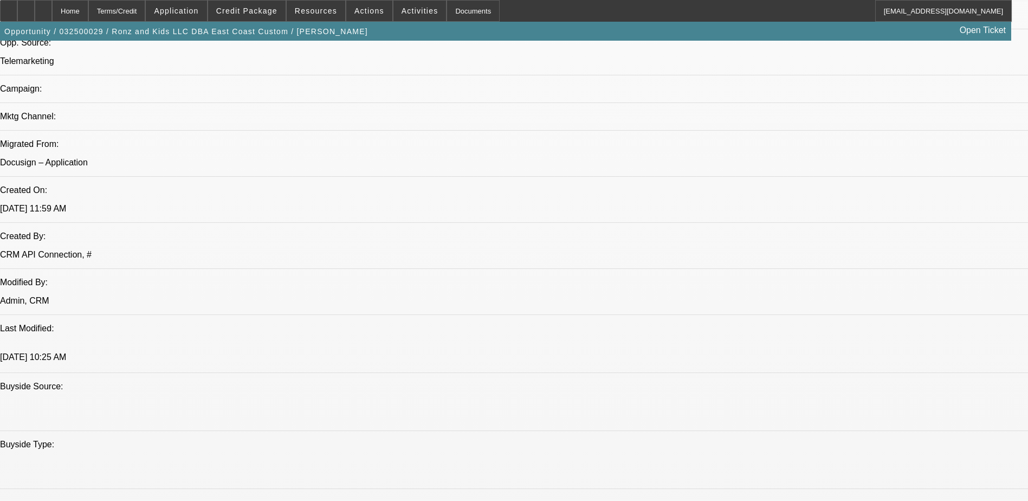
scroll to position [759, 0]
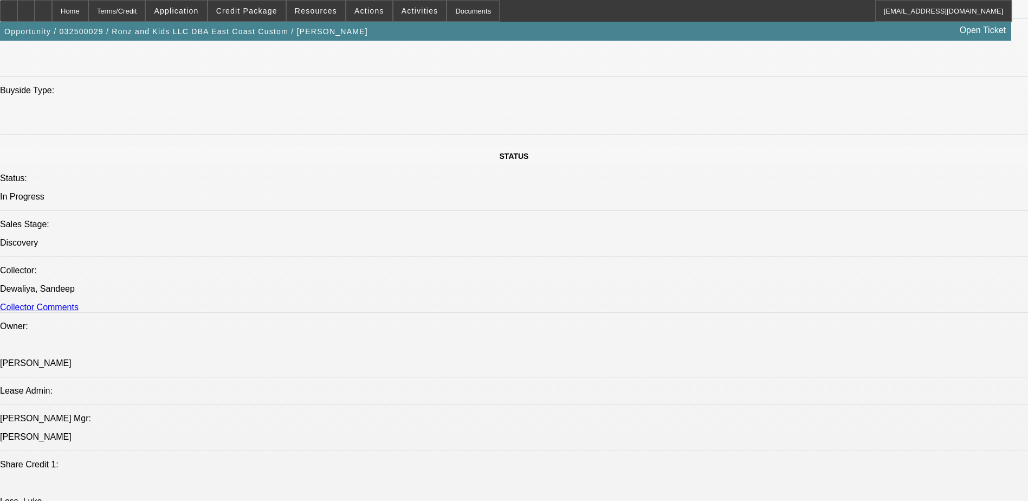
scroll to position [1595, 0]
drag, startPoint x: 793, startPoint y: 236, endPoint x: 787, endPoint y: 185, distance: 51.4
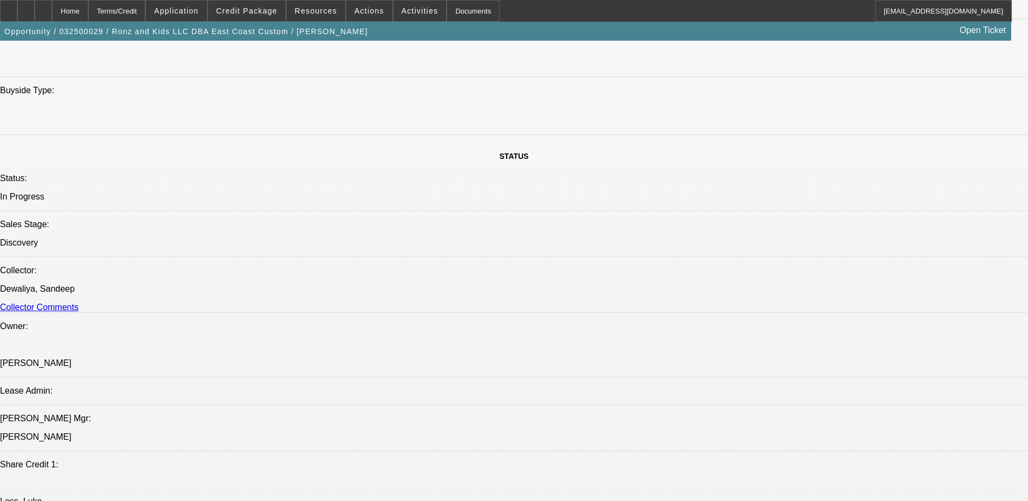
drag, startPoint x: 772, startPoint y: 167, endPoint x: 932, endPoint y: 158, distance: 160.1
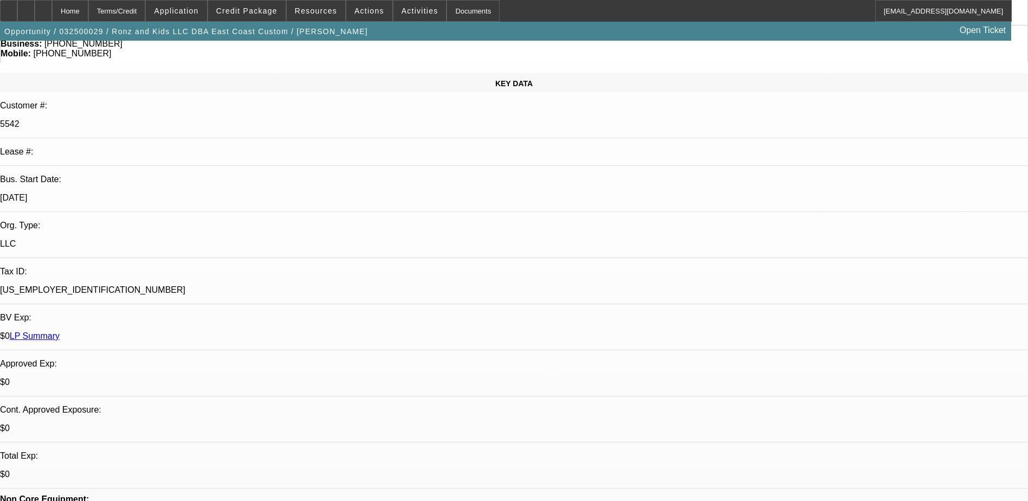
scroll to position [0, 0]
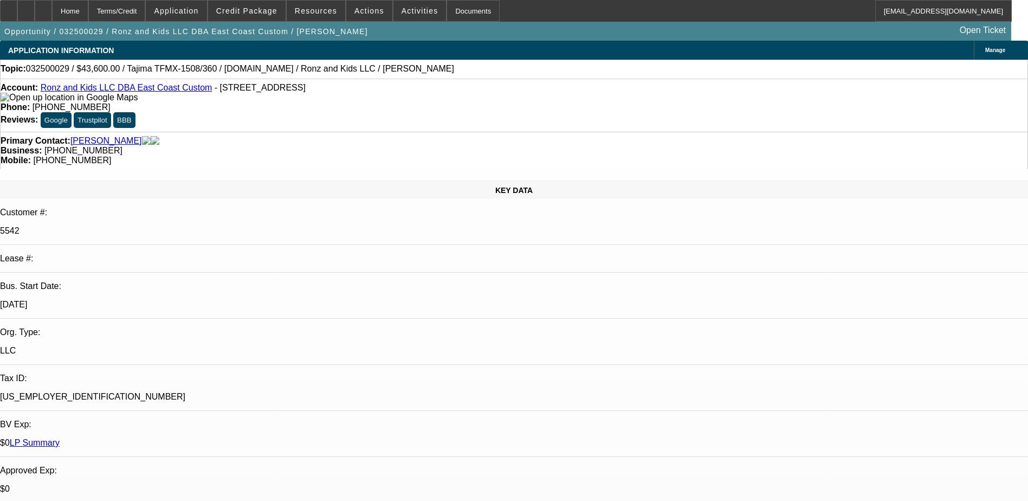
drag, startPoint x: 618, startPoint y: 271, endPoint x: 613, endPoint y: 277, distance: 7.3
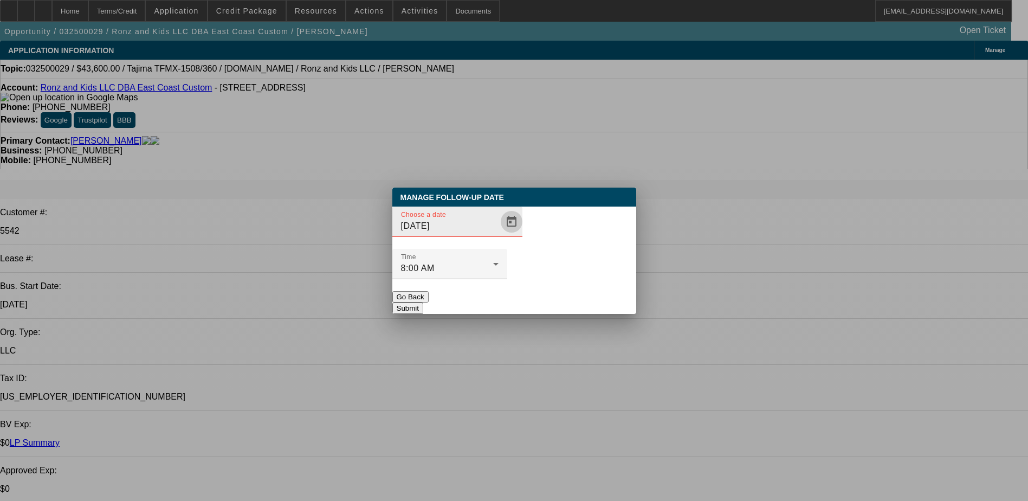
click at [499, 235] on span "Open calendar" at bounding box center [512, 222] width 26 height 26
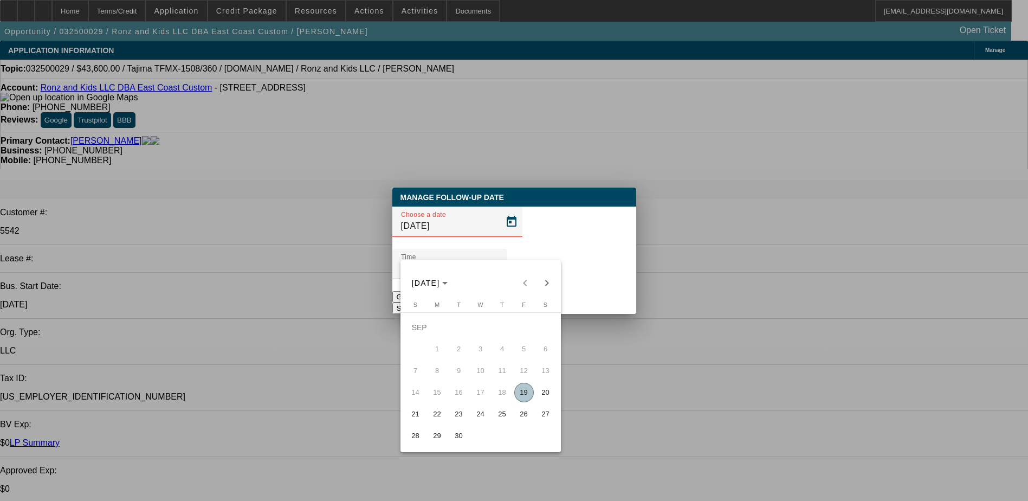
click at [527, 397] on span "19" at bounding box center [524, 393] width 20 height 20
type input "9/19/2025"
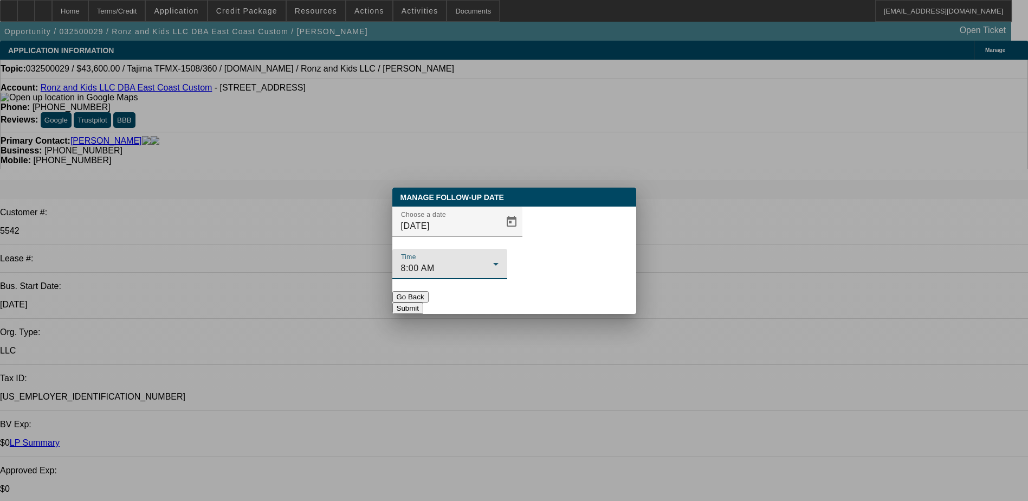
click at [493, 262] on div "8:00 AM" at bounding box center [447, 268] width 92 height 13
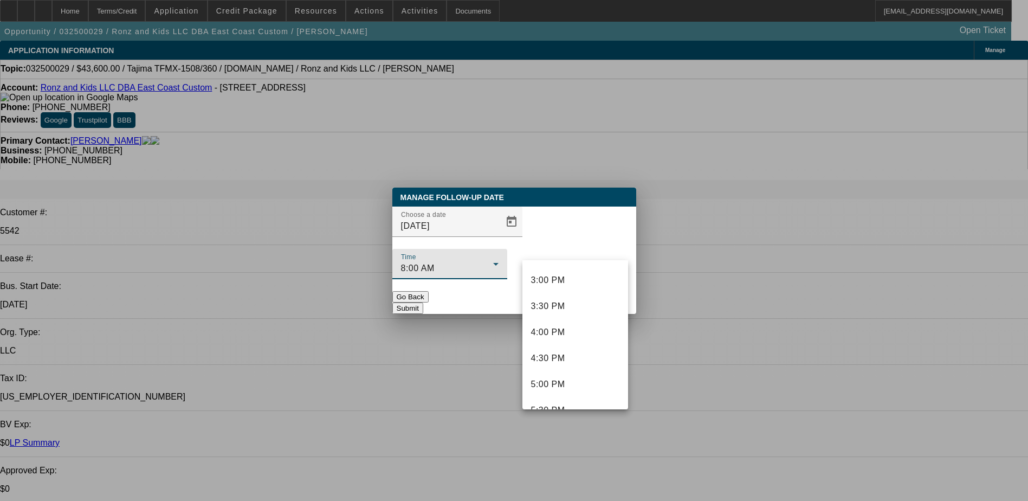
scroll to position [623, 0]
click at [553, 333] on span "1:00 PM" at bounding box center [548, 331] width 34 height 13
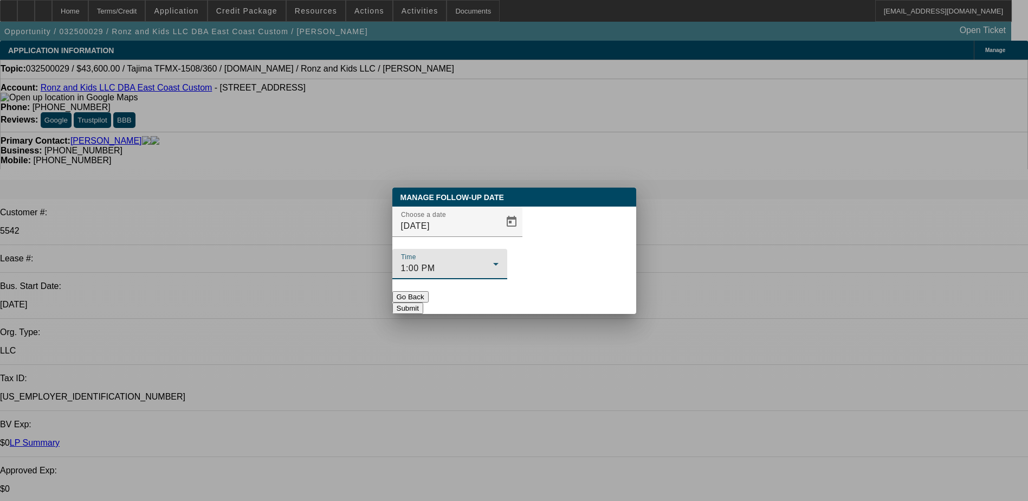
click at [423, 302] on button "Submit" at bounding box center [407, 307] width 31 height 11
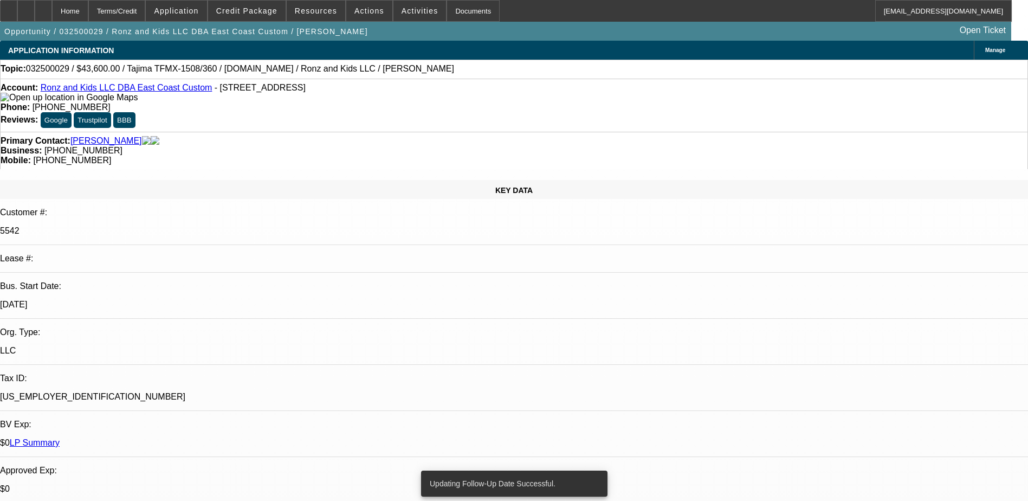
drag, startPoint x: 496, startPoint y: 228, endPoint x: 474, endPoint y: 80, distance: 149.1
click at [474, 79] on div "Topic: 032500029 / $43,600.00 / Tajima TFMX-1508/360 / Equip-Used.com / Ronz an…" at bounding box center [514, 69] width 1028 height 19
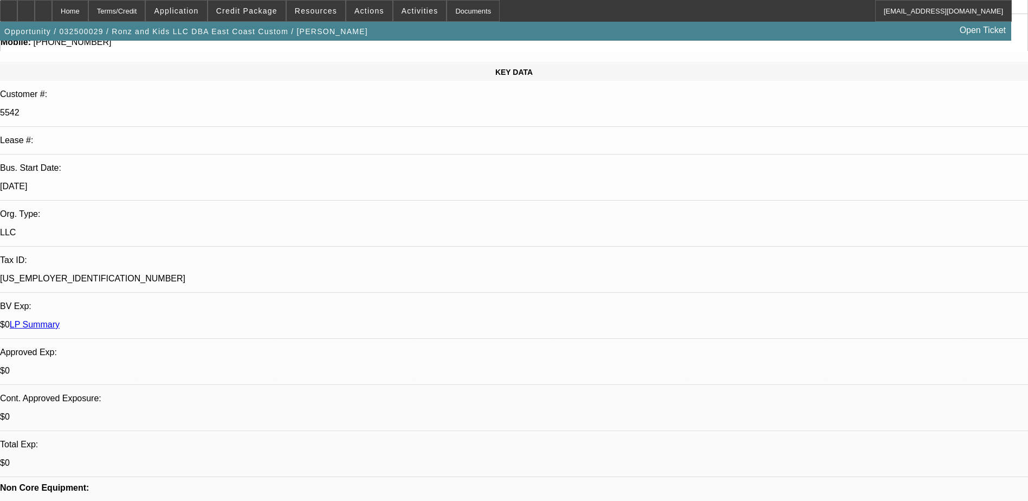
scroll to position [0, 0]
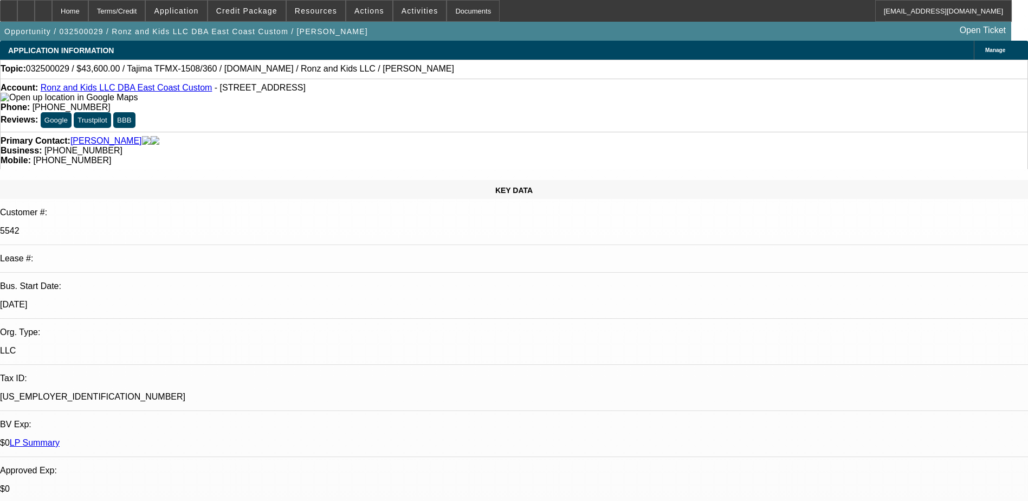
click at [97, 136] on link "Tasca, Mark" at bounding box center [106, 141] width 72 height 10
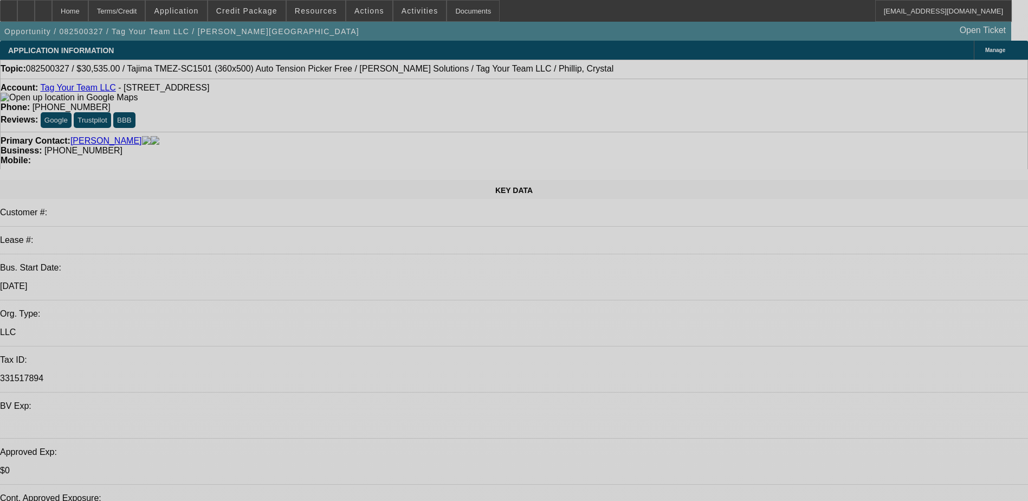
select select "0"
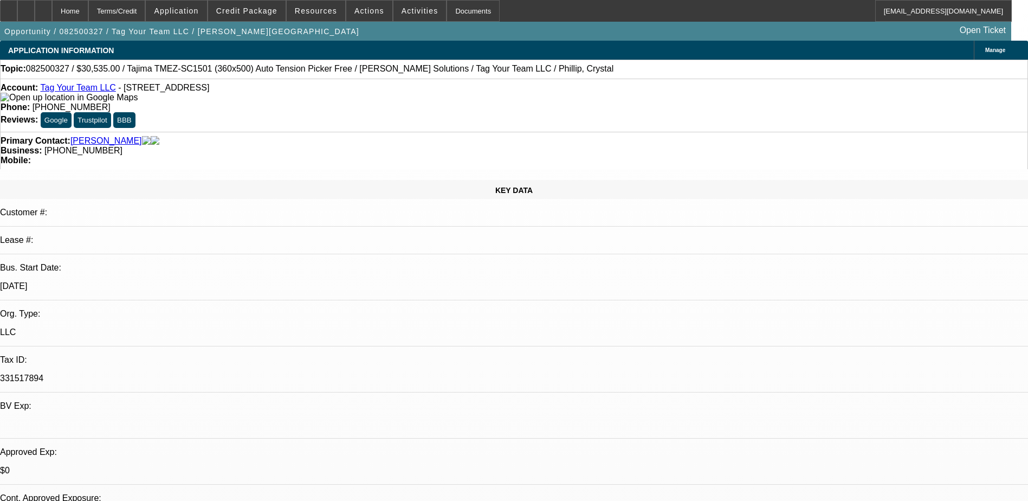
select select "2"
select select "0.1"
select select "0"
select select "2"
select select "0"
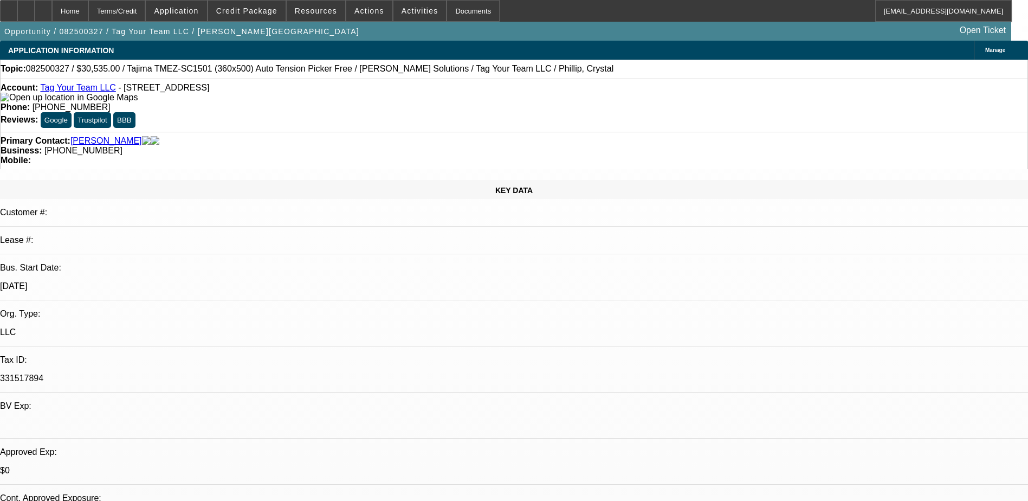
select select "0"
select select "2"
select select "0.1"
select select "0"
select select "2"
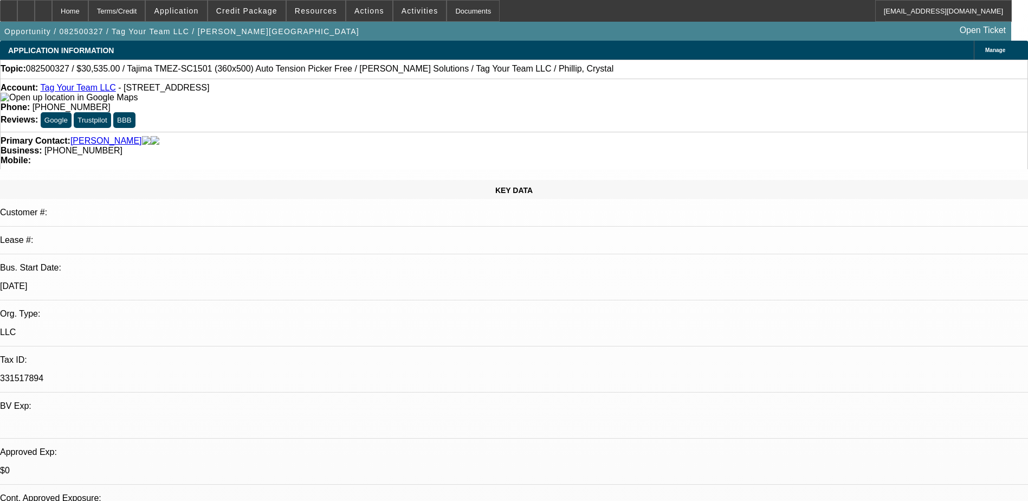
select select "0"
select select "1"
select select "2"
select select "4"
select select "1"
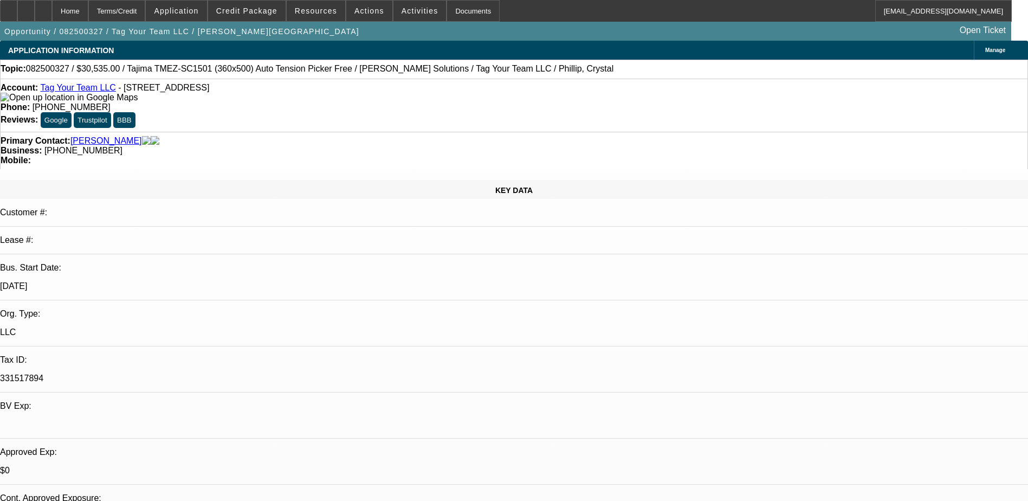
select select "2"
select select "6"
select select "1"
select select "2"
select select "4"
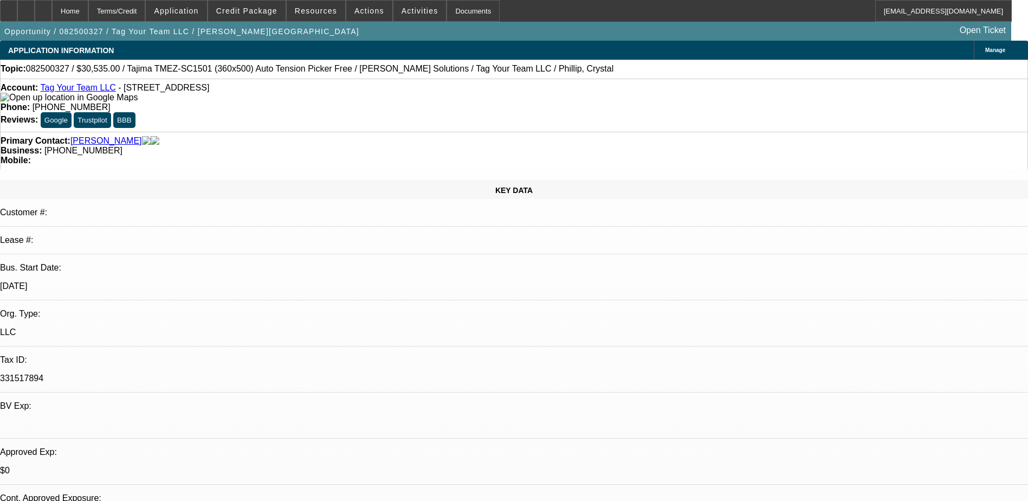
select select "1"
select select "2"
select select "6"
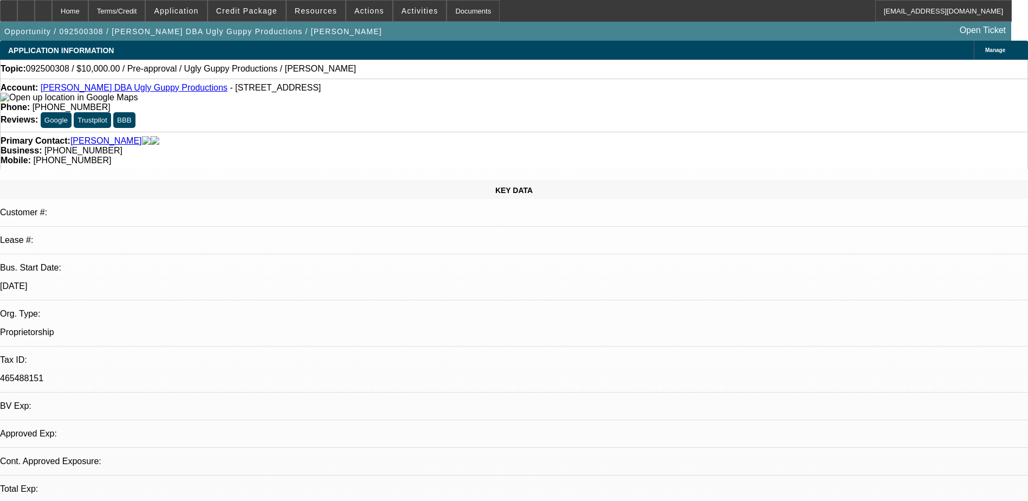
select select "0"
select select "2"
select select "0.1"
select select "4"
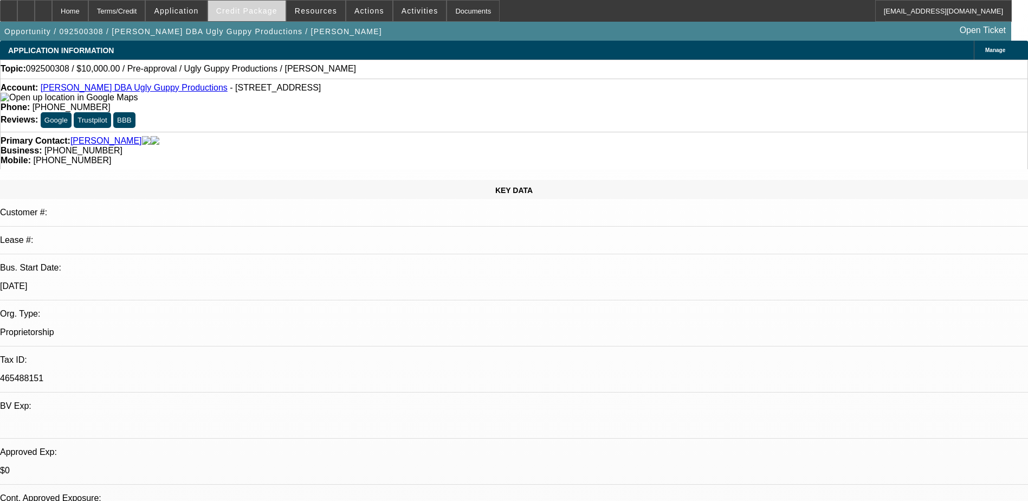
click at [273, 11] on span "Credit Package" at bounding box center [246, 11] width 61 height 9
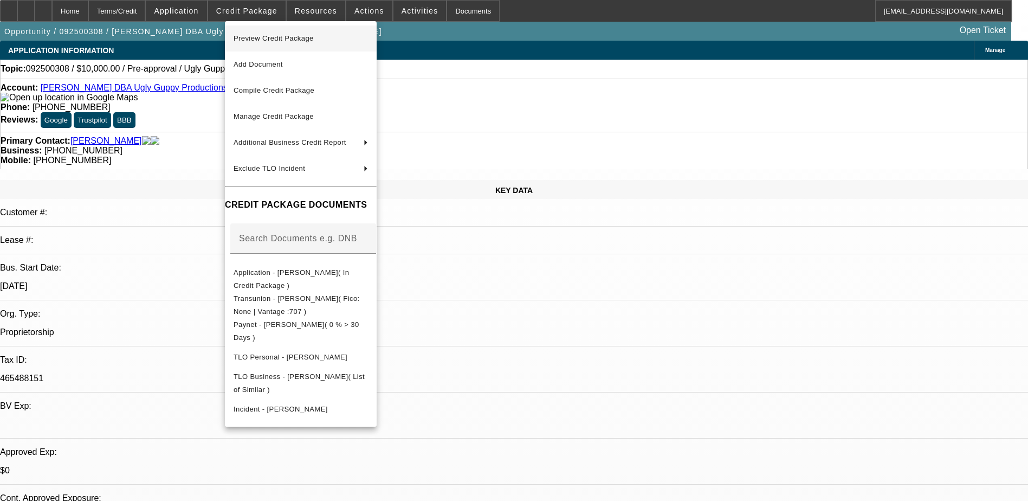
click at [294, 37] on span "Preview Credit Package" at bounding box center [274, 38] width 80 height 8
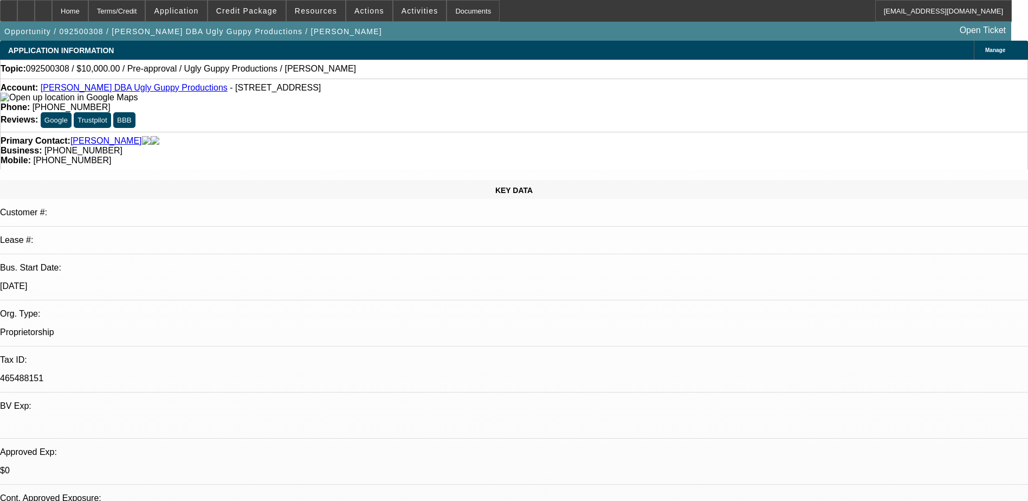
click at [135, 89] on link "[PERSON_NAME] DBA Ugly Guppy Productions" at bounding box center [134, 87] width 187 height 9
select select "0"
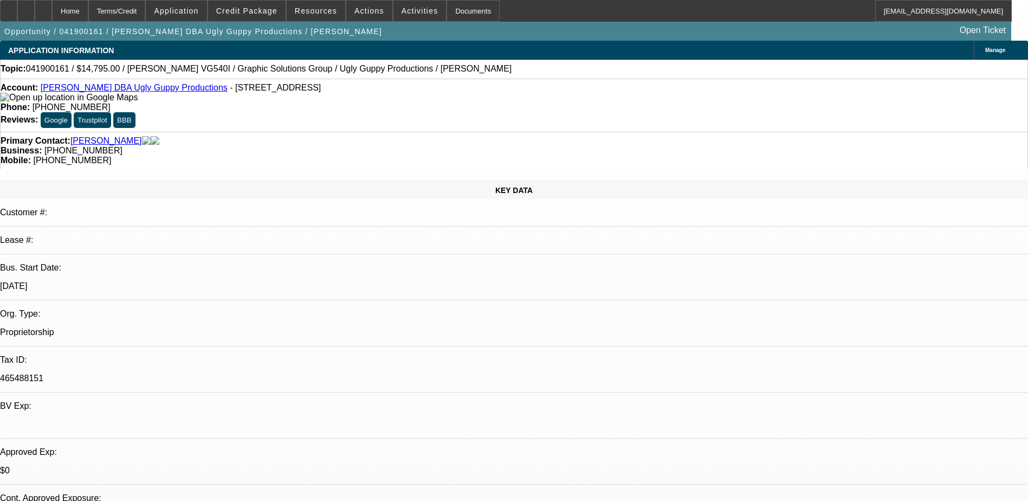
select select "0"
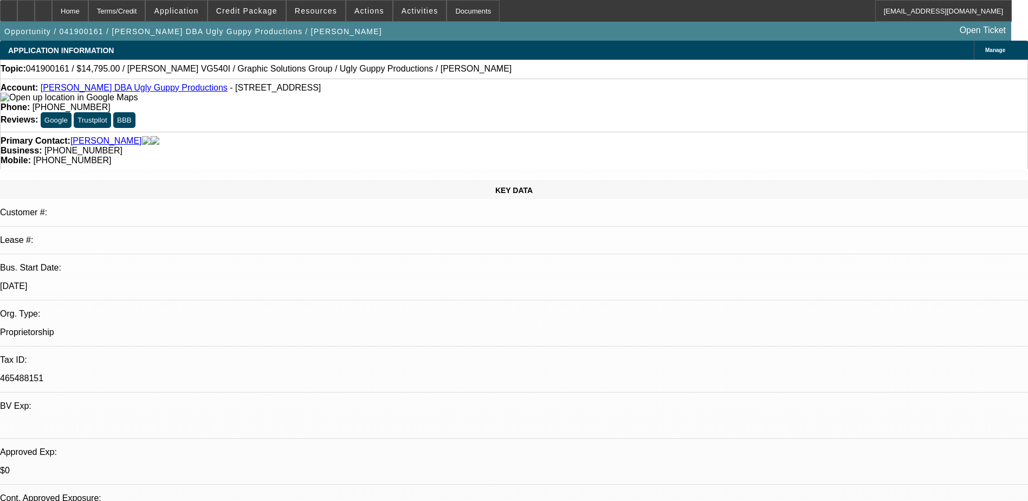
select select "0"
select select "1"
select select "2"
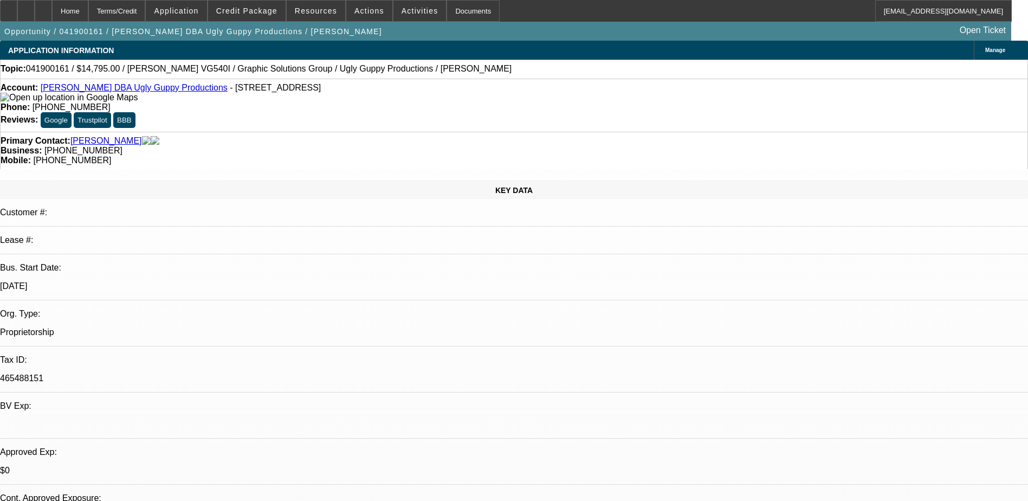
select select "6"
select select "1"
select select "2"
select select "6"
select select "1"
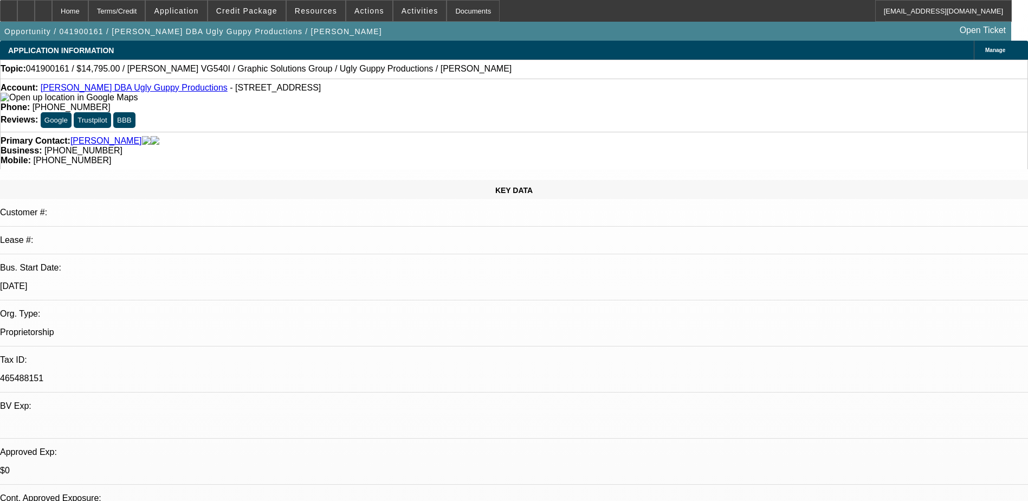
select select "2"
select select "6"
click at [243, 8] on span "Credit Package" at bounding box center [246, 11] width 61 height 9
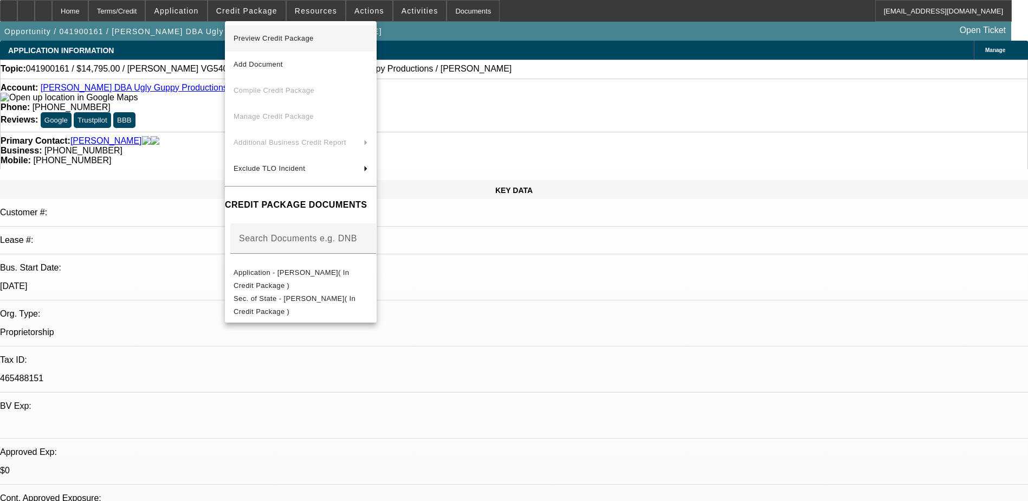
click at [284, 43] on span "Preview Credit Package" at bounding box center [301, 38] width 134 height 13
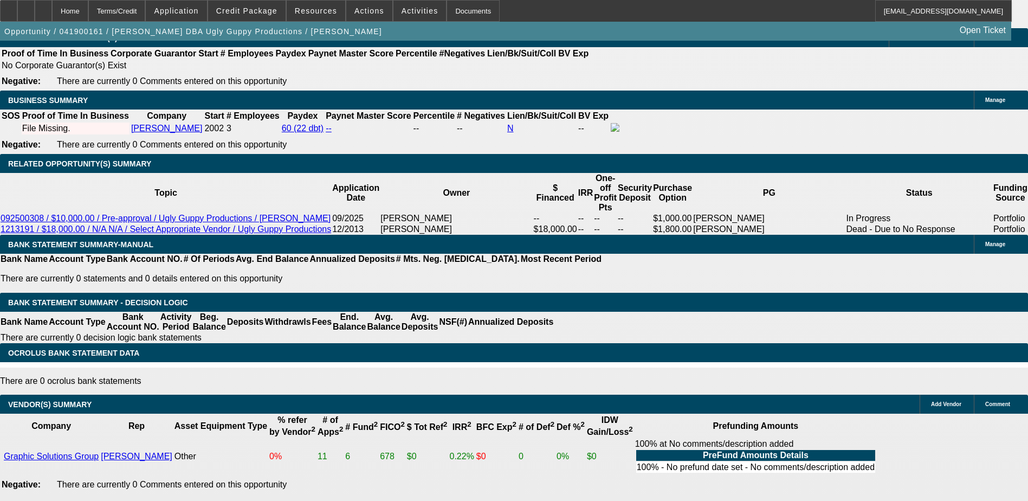
scroll to position [1840, 0]
